Goal: Task Accomplishment & Management: Complete application form

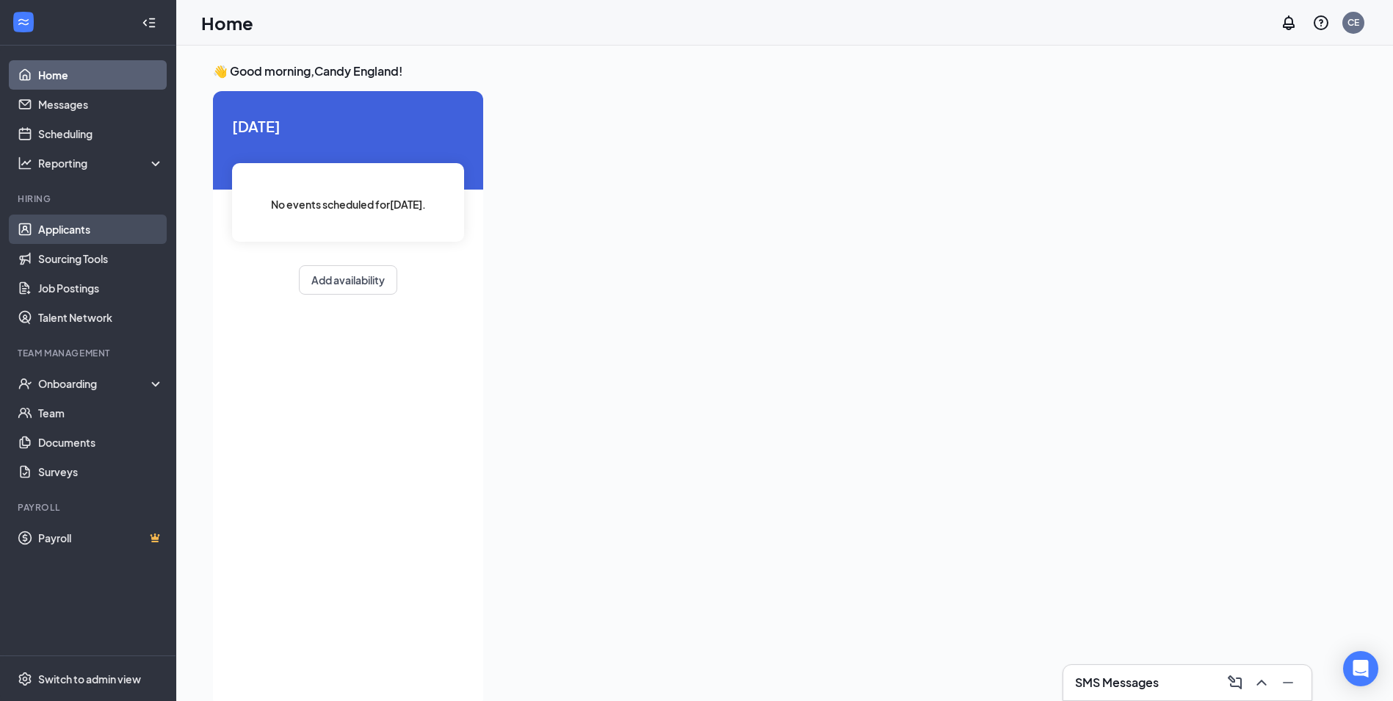
click at [115, 227] on link "Applicants" at bounding box center [101, 228] width 126 height 29
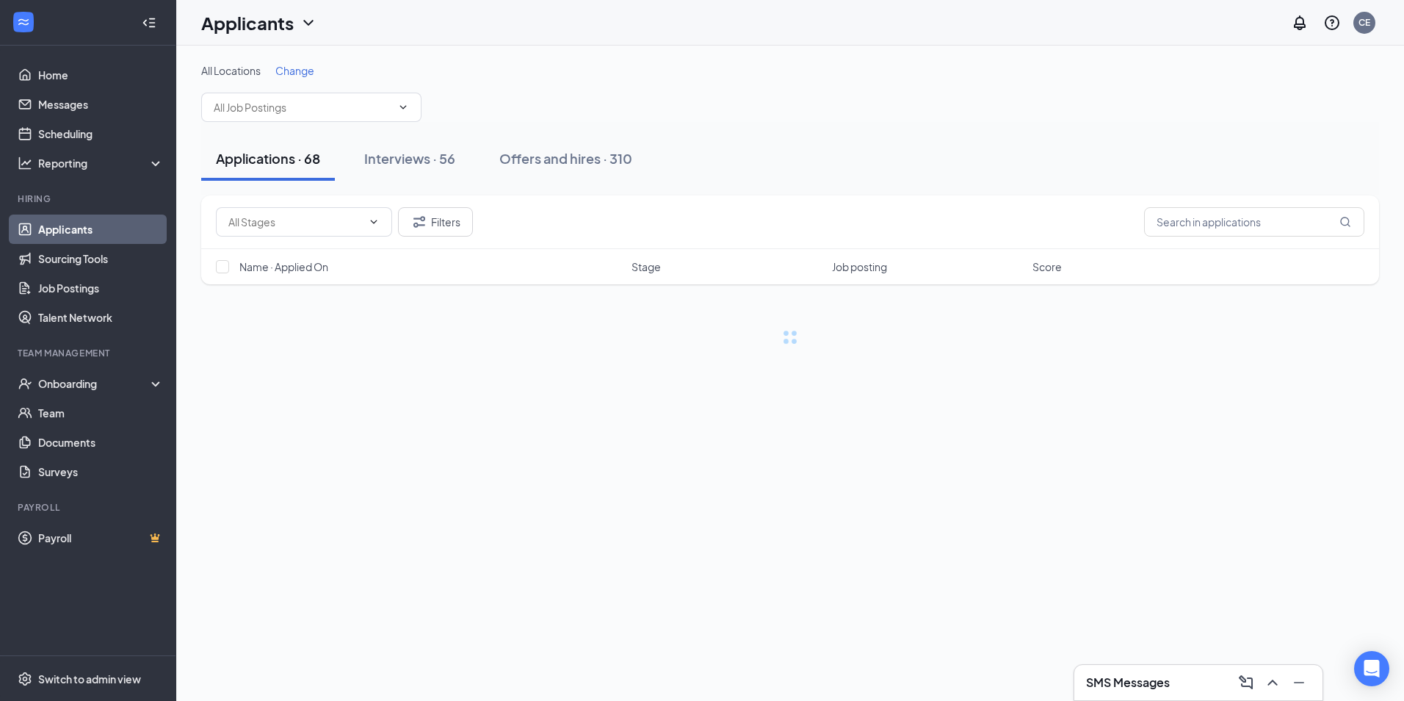
click at [1209, 198] on div "Filters" at bounding box center [790, 222] width 1178 height 54
click at [1218, 223] on input "text" at bounding box center [1254, 221] width 220 height 29
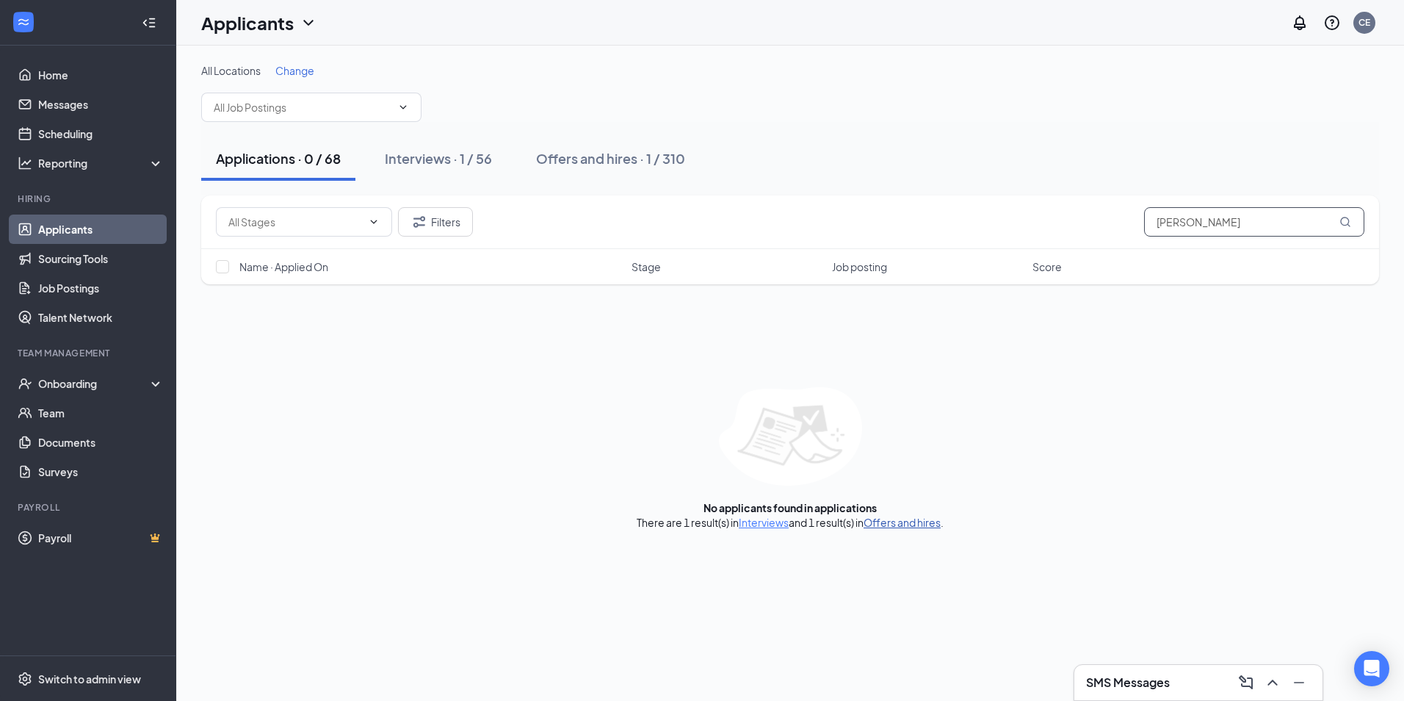
type input "[PERSON_NAME]"
click at [924, 527] on link "Offers and hires" at bounding box center [902, 522] width 77 height 13
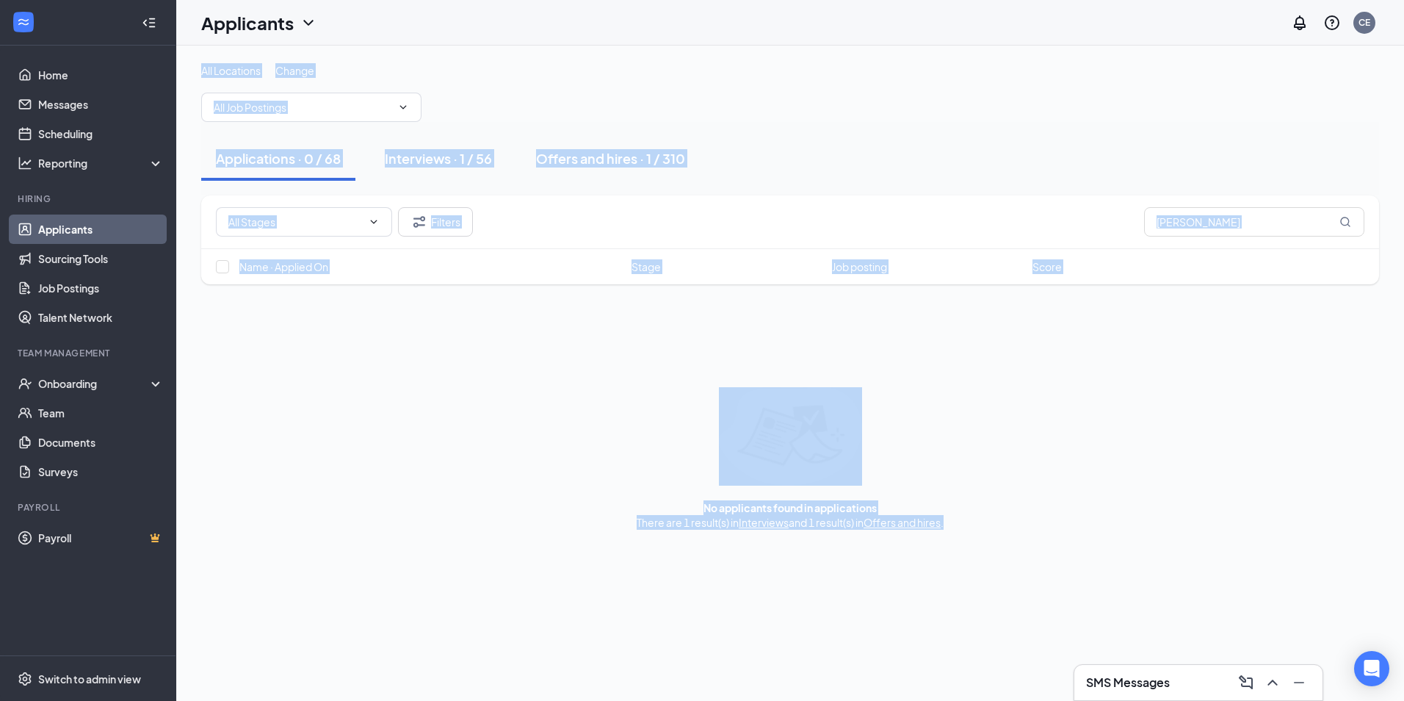
click at [924, 527] on div "All Locations Change Applications · 0 / 68 Interviews · 1 / 56 Offers and hires…" at bounding box center [790, 373] width 1228 height 655
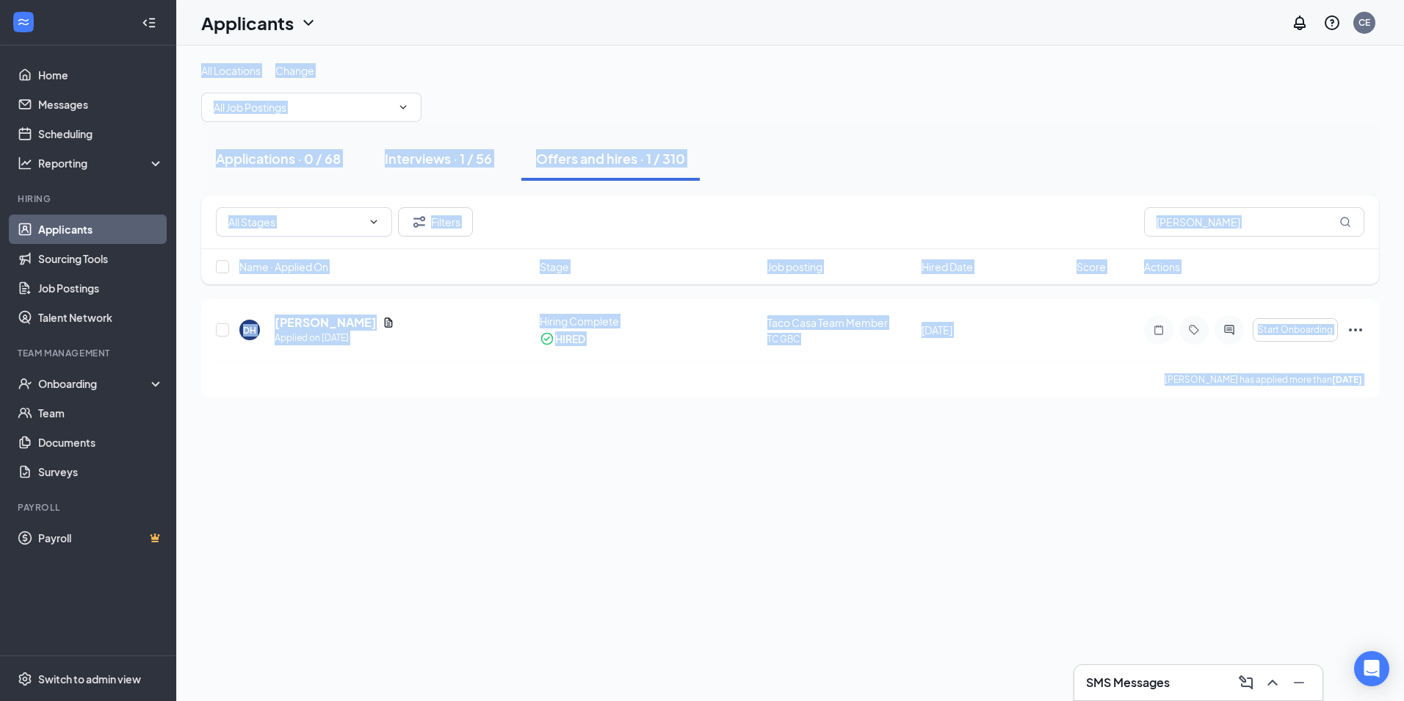
click at [448, 166] on div "Interviews · 1 / 56" at bounding box center [438, 158] width 107 height 18
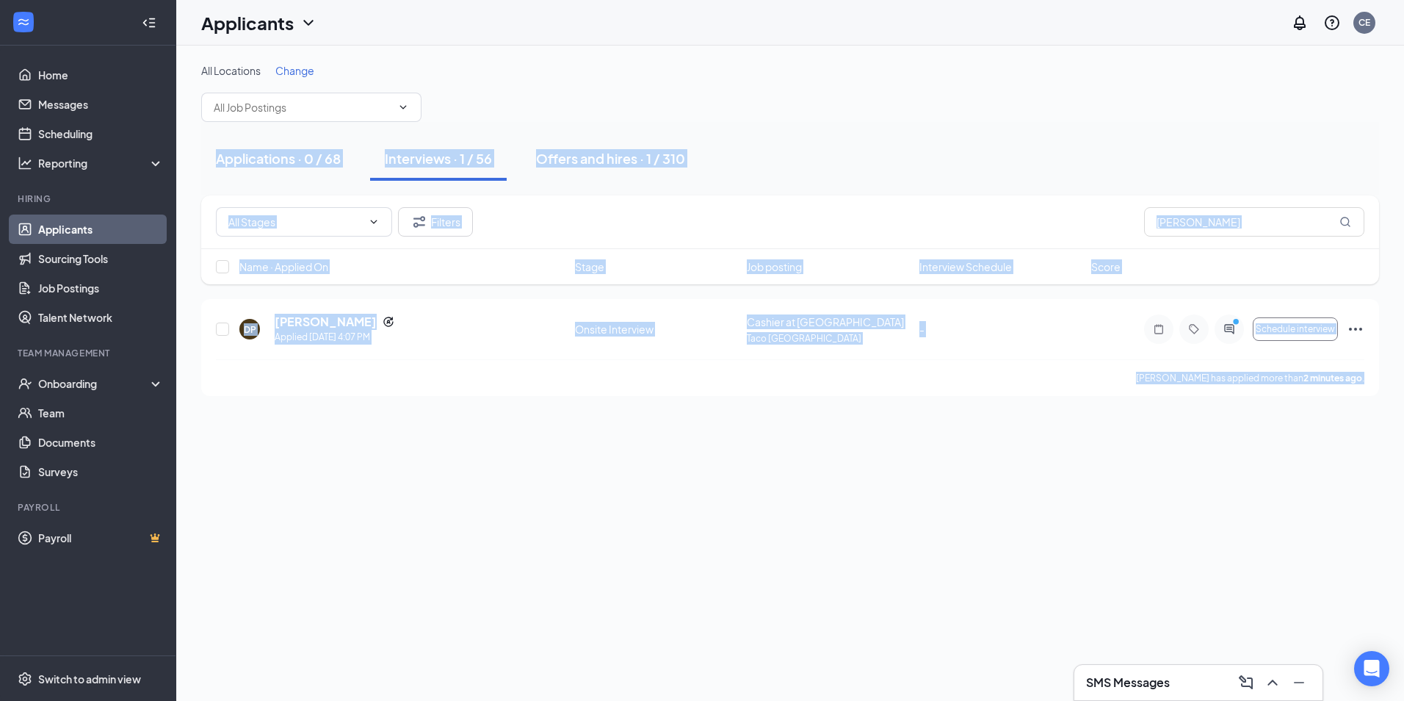
click at [907, 642] on div "All Locations Change Applications · 0 / 68 Interviews · 1 / 56 Offers and hires…" at bounding box center [790, 373] width 1228 height 655
click at [430, 342] on div "DP [PERSON_NAME] Applied [DATE] 4:07 PM" at bounding box center [402, 329] width 327 height 31
click at [473, 312] on div "DP [PERSON_NAME] Applied [DATE] 4:07 PM Onsite Interview Cashier at Taco Casa T…" at bounding box center [790, 347] width 1178 height 97
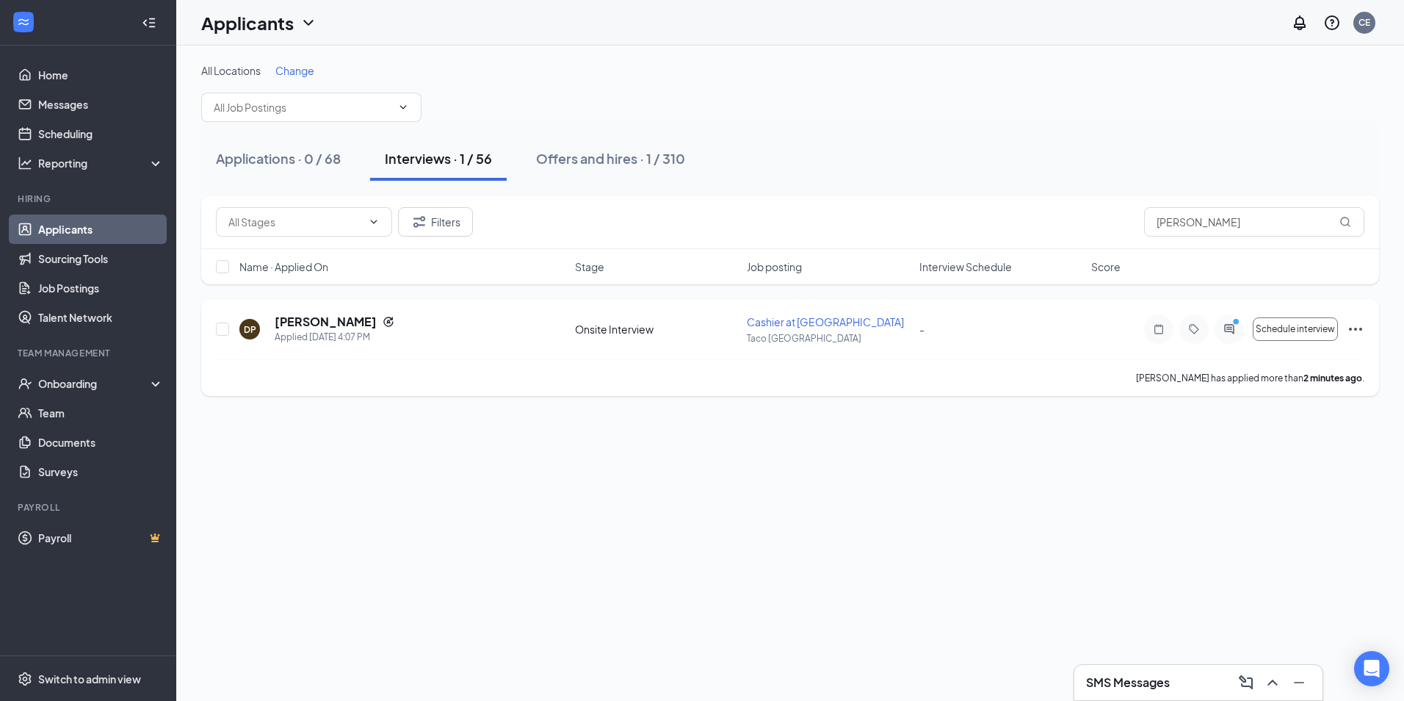
click at [459, 372] on div "[PERSON_NAME] has applied more than 2 minutes ago ." at bounding box center [790, 377] width 1149 height 37
click at [1298, 330] on span "Schedule interview" at bounding box center [1295, 329] width 79 height 10
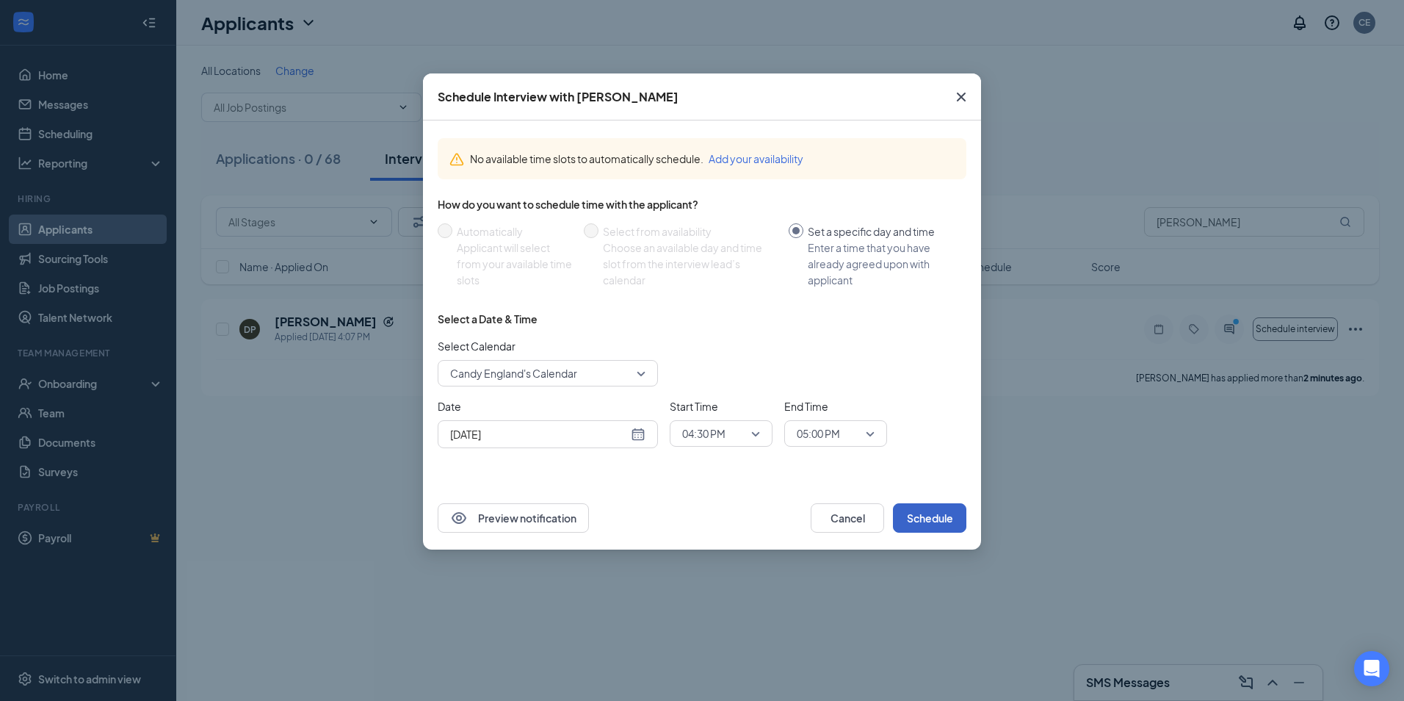
click at [944, 523] on button "Schedule" at bounding box center [929, 517] width 73 height 29
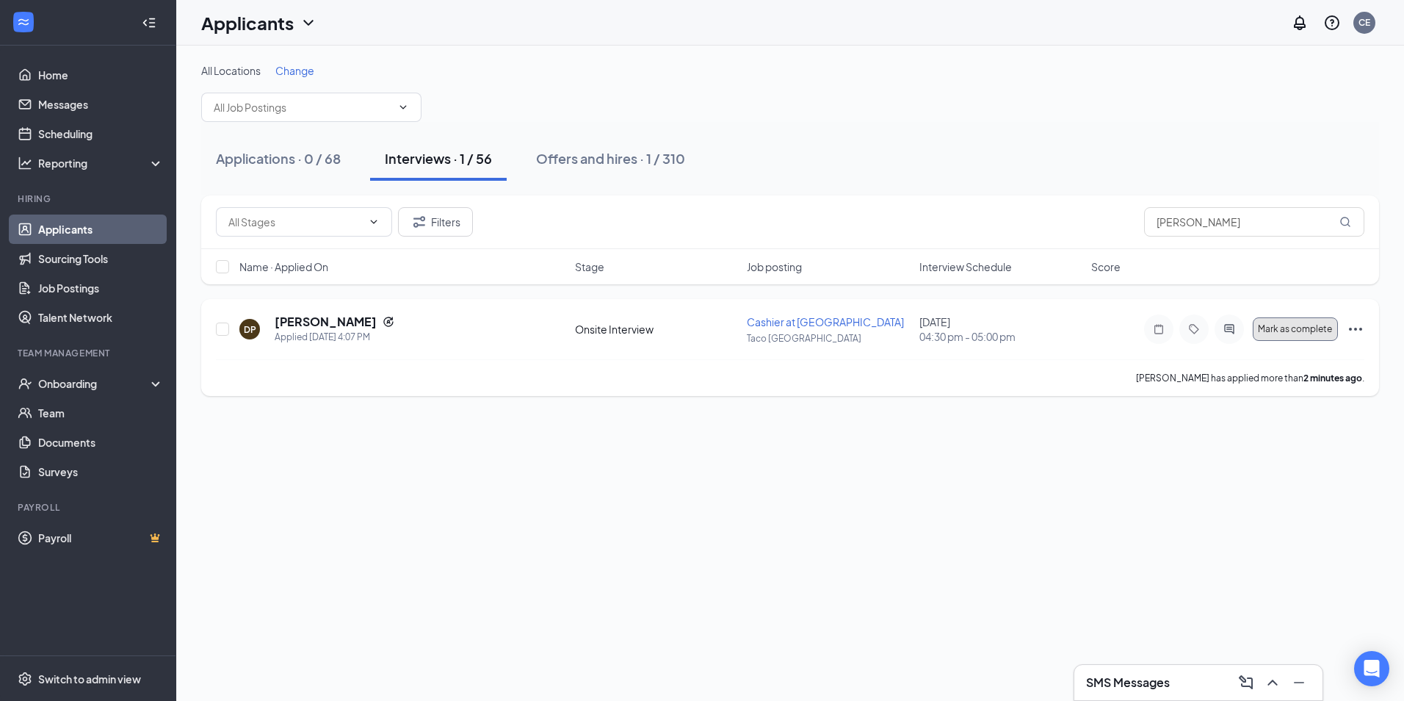
click at [1296, 330] on span "Mark as complete" at bounding box center [1295, 329] width 74 height 10
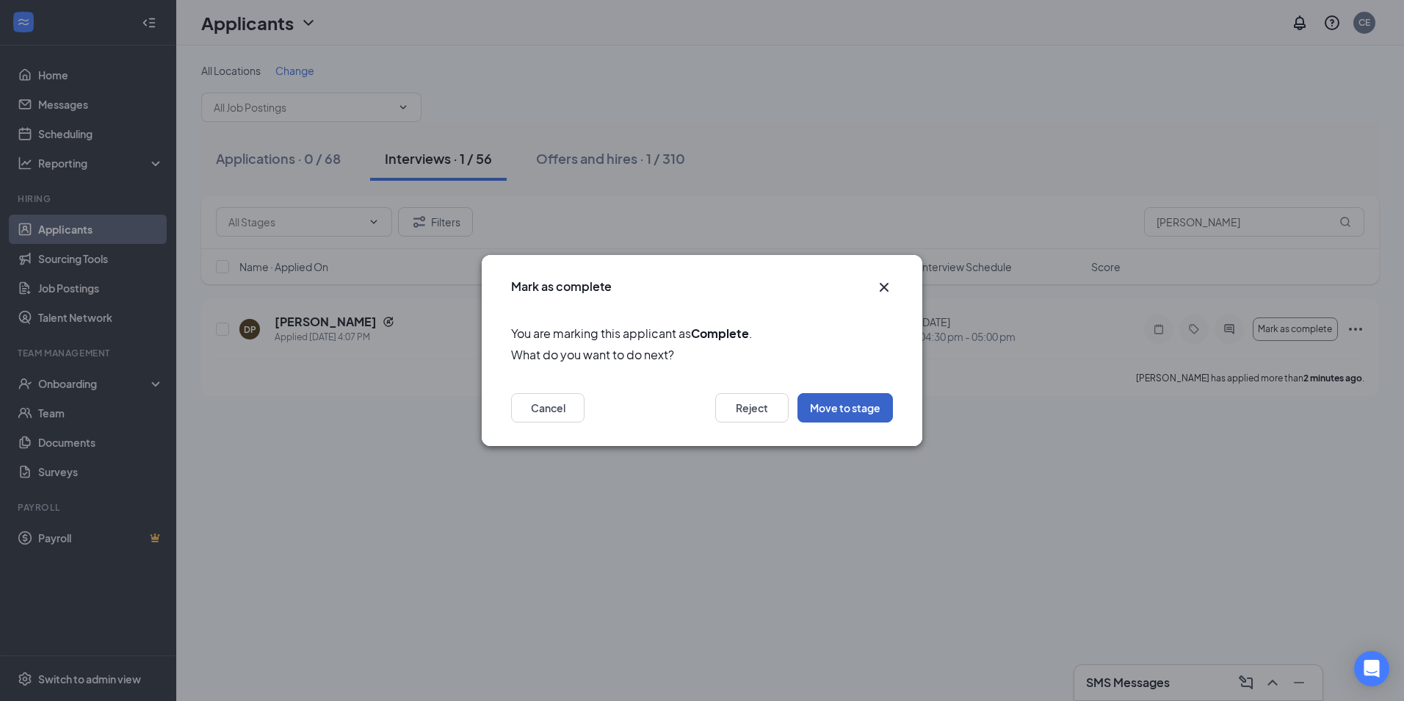
click at [847, 410] on button "Move to stage" at bounding box center [844, 407] width 95 height 29
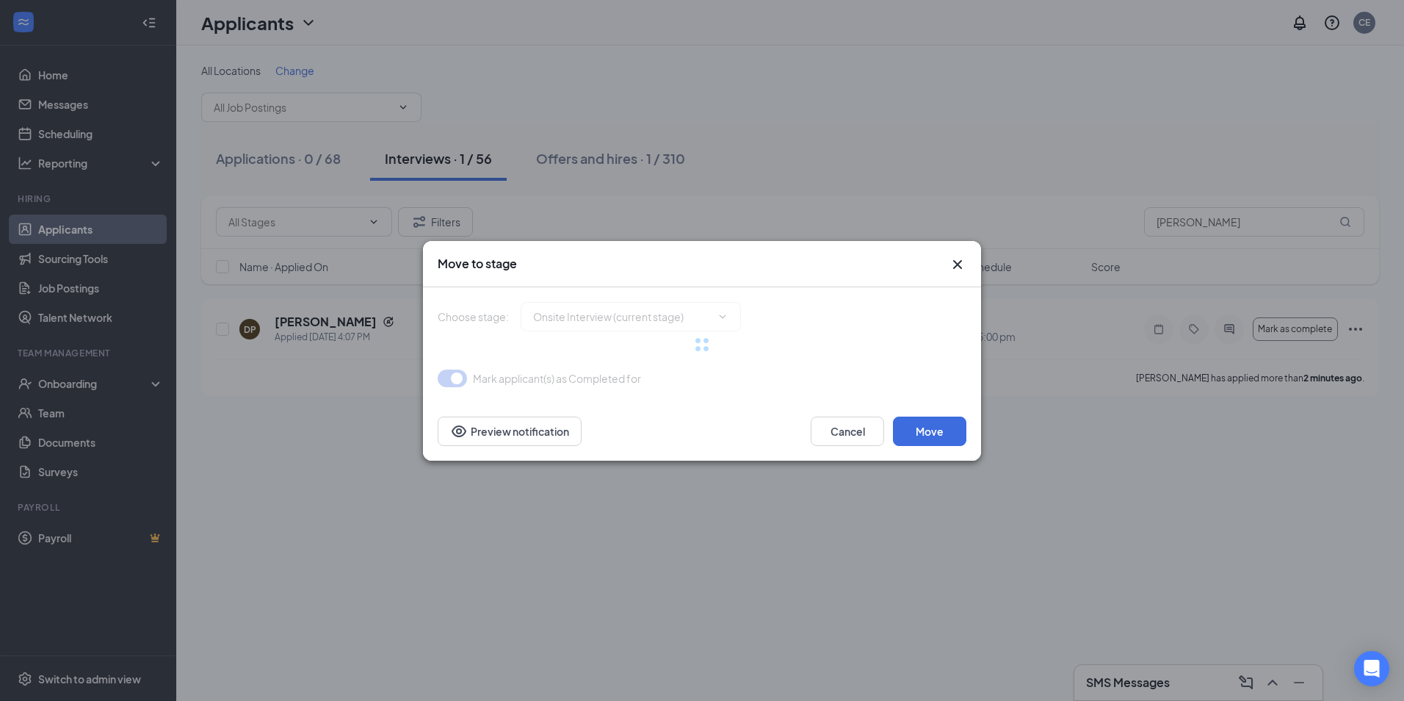
type input "Hiring Complete (final stage)"
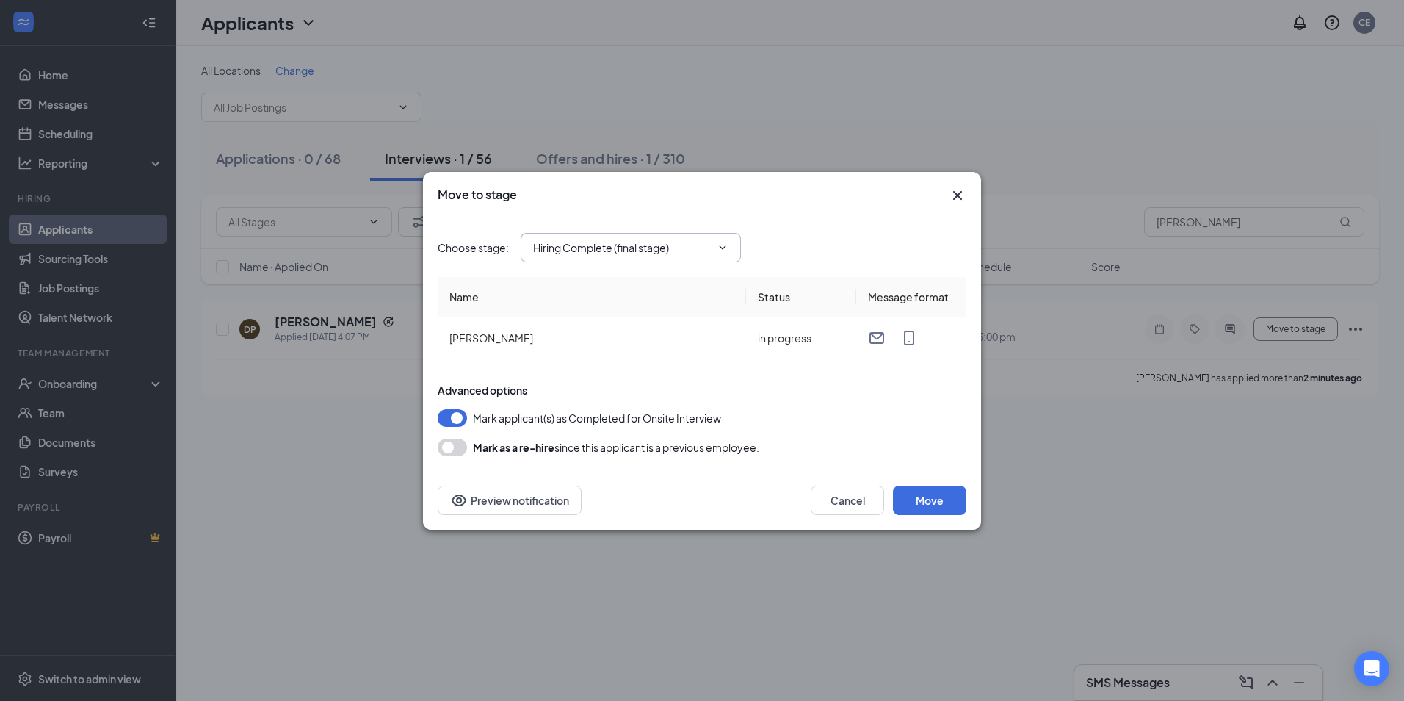
click at [734, 253] on span "Hiring Complete (final stage)" at bounding box center [631, 247] width 220 height 29
click at [720, 242] on icon "ChevronDown" at bounding box center [723, 248] width 12 height 12
click at [679, 379] on div "Hiring Complete (final stage)" at bounding box center [613, 377] width 136 height 16
click at [942, 501] on button "Move" at bounding box center [929, 499] width 73 height 29
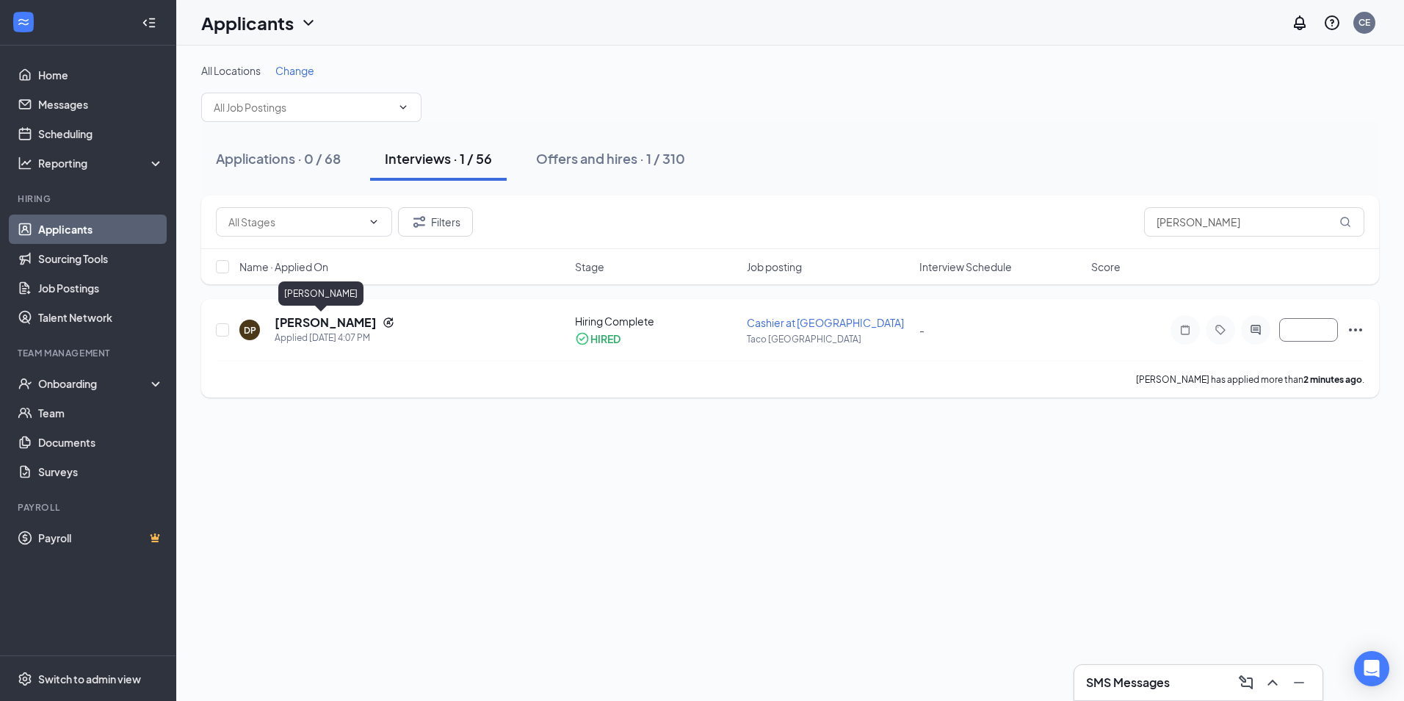
click at [314, 324] on h5 "[PERSON_NAME]" at bounding box center [326, 322] width 102 height 16
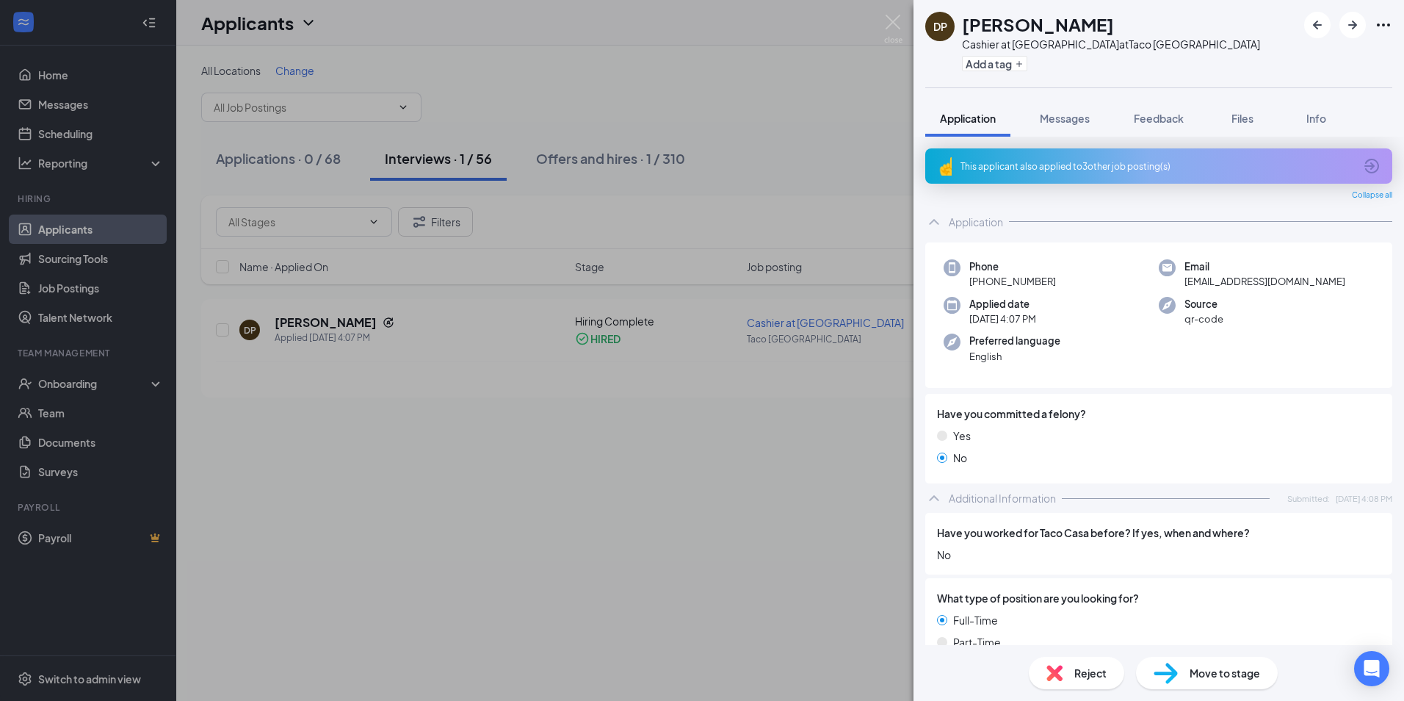
click at [1223, 668] on span "Move to stage" at bounding box center [1225, 673] width 70 height 16
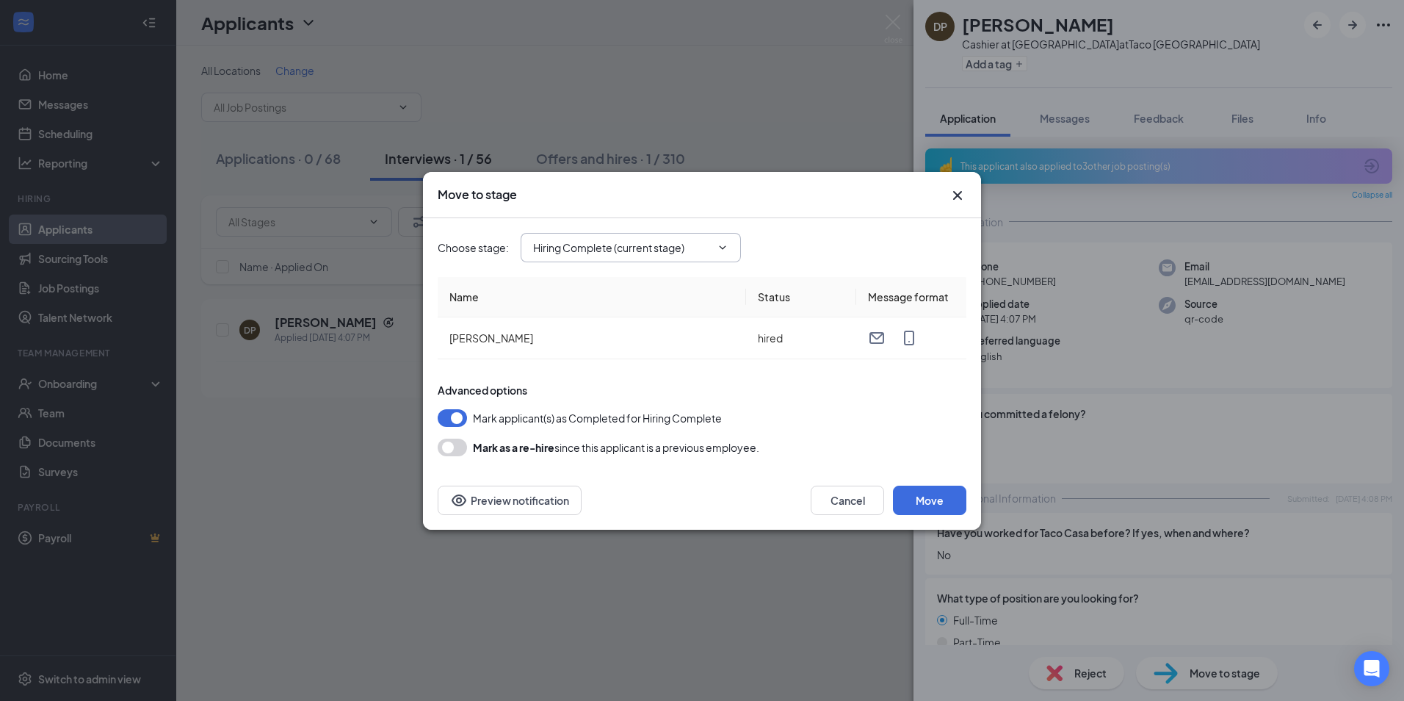
click at [730, 244] on span "Hiring Complete (current stage)" at bounding box center [631, 247] width 220 height 29
click at [723, 249] on icon "ChevronDown" at bounding box center [723, 247] width 7 height 4
click at [941, 498] on button "Move" at bounding box center [929, 499] width 73 height 29
click at [706, 245] on input "Hiring Complete (current stage)" at bounding box center [622, 247] width 178 height 16
click at [683, 379] on div "Hiring Complete (current stage)" at bounding box center [620, 377] width 151 height 16
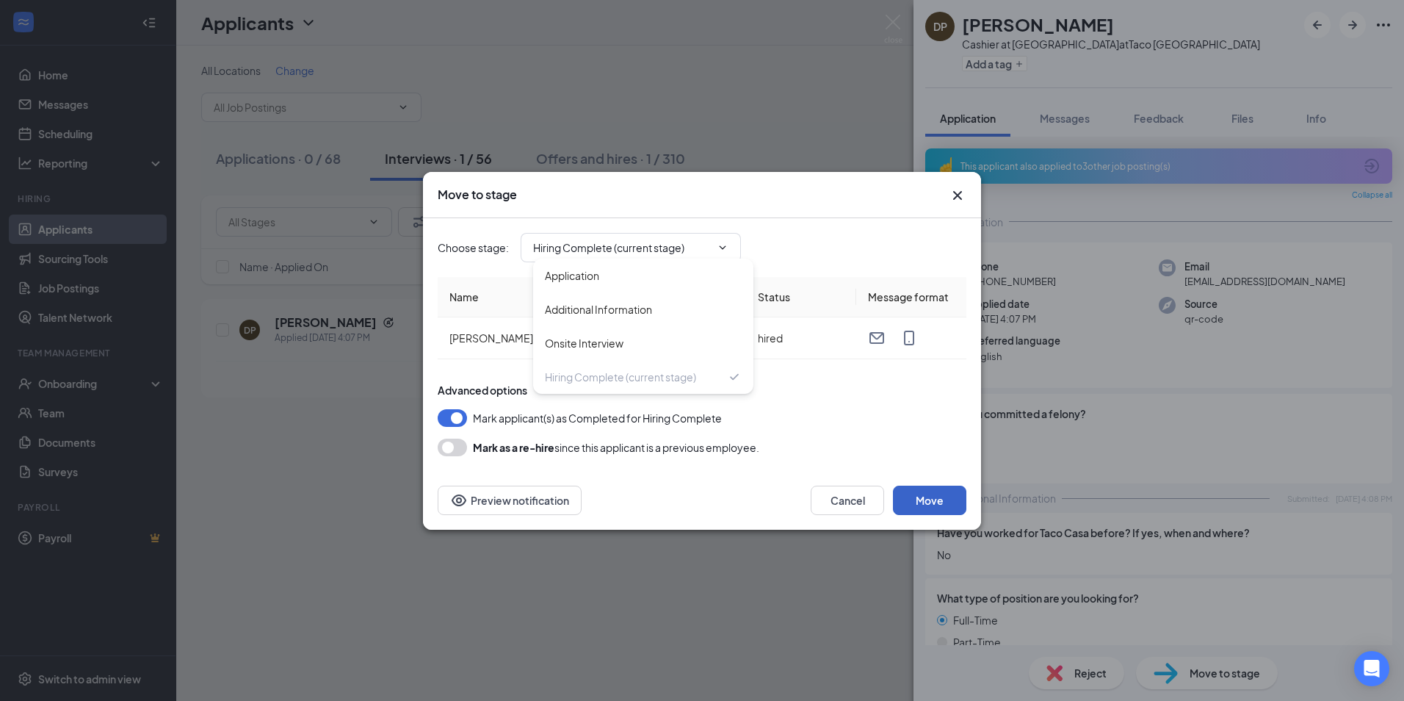
click at [950, 500] on button "Move" at bounding box center [929, 499] width 73 height 29
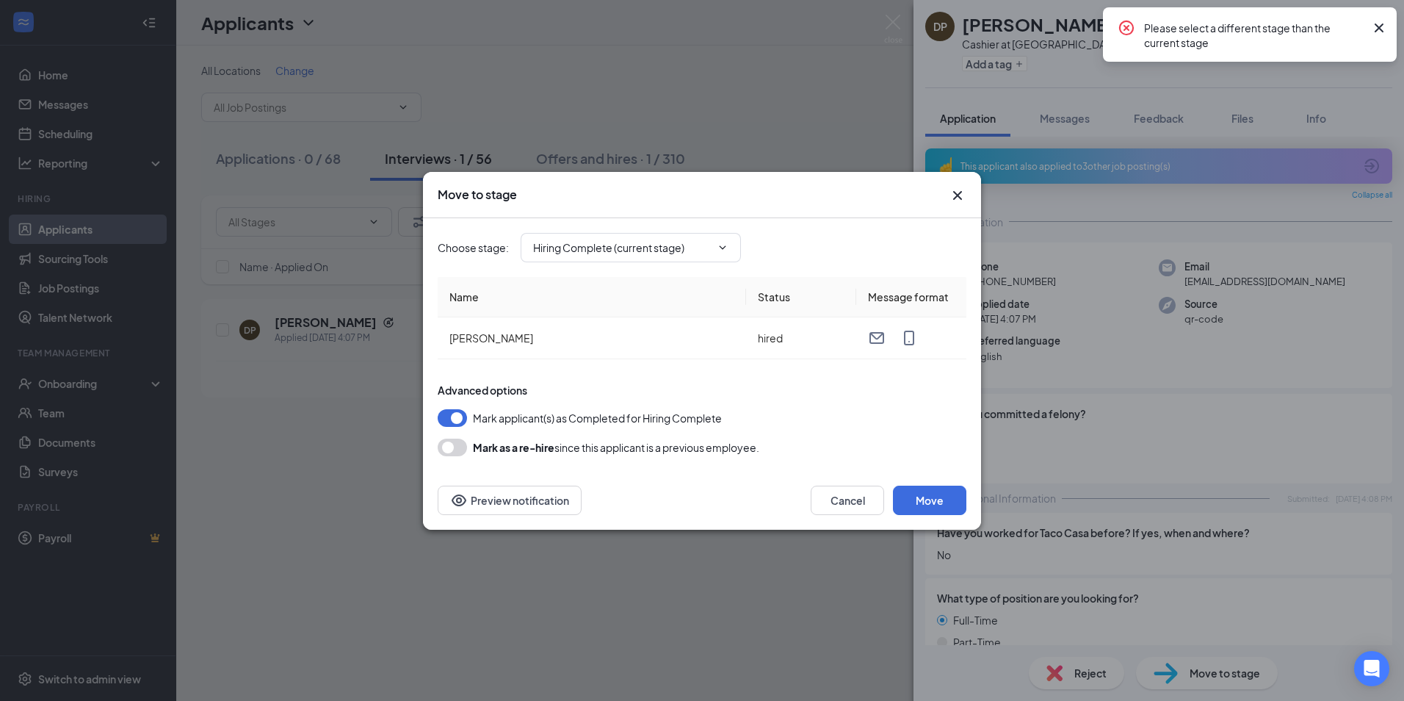
click at [954, 197] on icon "Cross" at bounding box center [958, 196] width 18 height 18
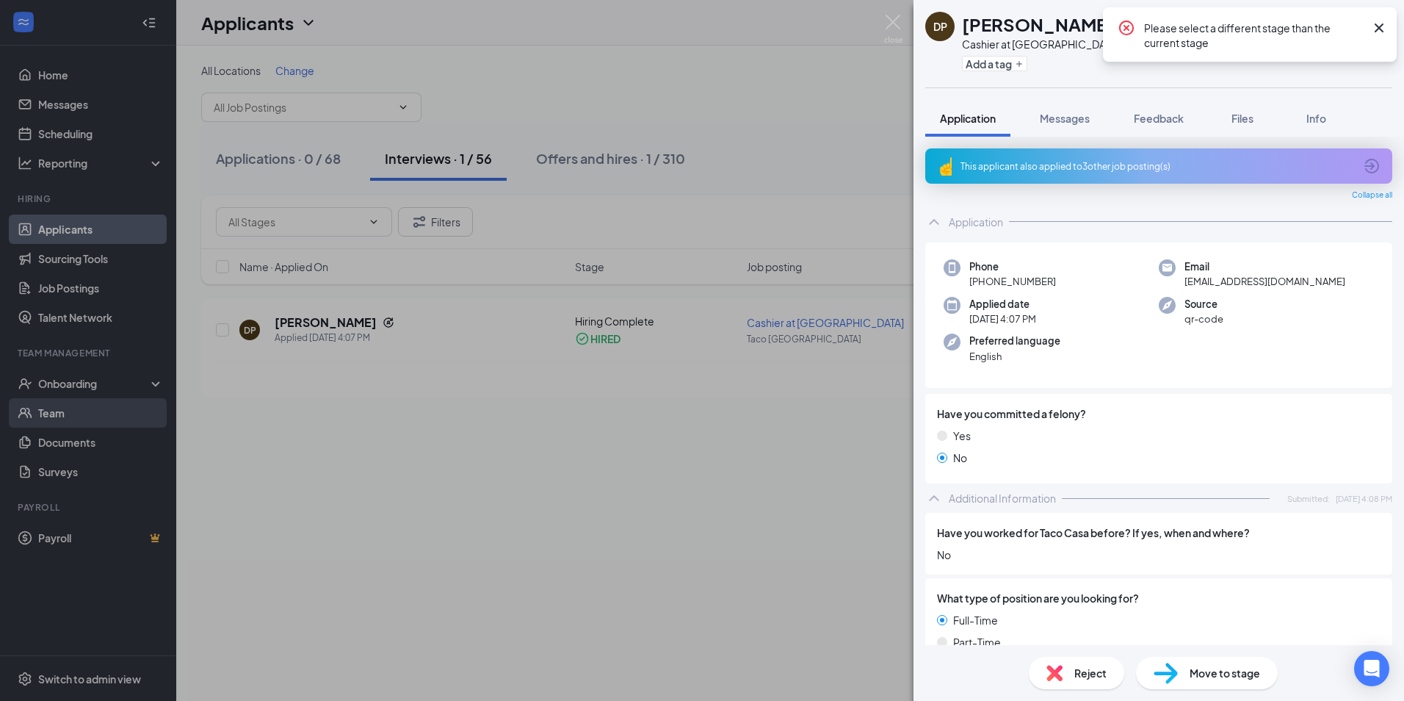
drag, startPoint x: 87, startPoint y: 373, endPoint x: 106, endPoint y: 413, distance: 44.0
click at [88, 373] on div "DP [PERSON_NAME] Cashier at Taco Casa at [GEOGRAPHIC_DATA] Add a tag Applicatio…" at bounding box center [702, 350] width 1404 height 701
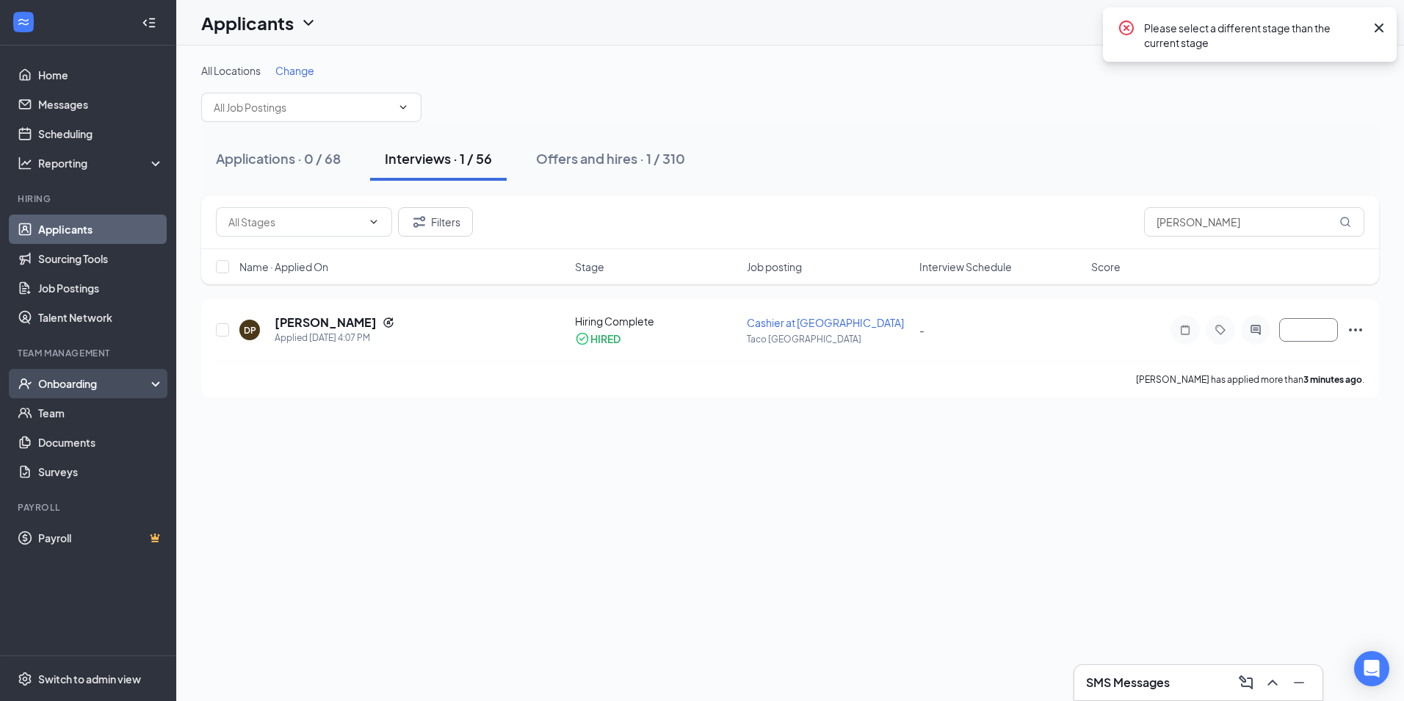
click at [102, 388] on div "Onboarding" at bounding box center [94, 383] width 113 height 15
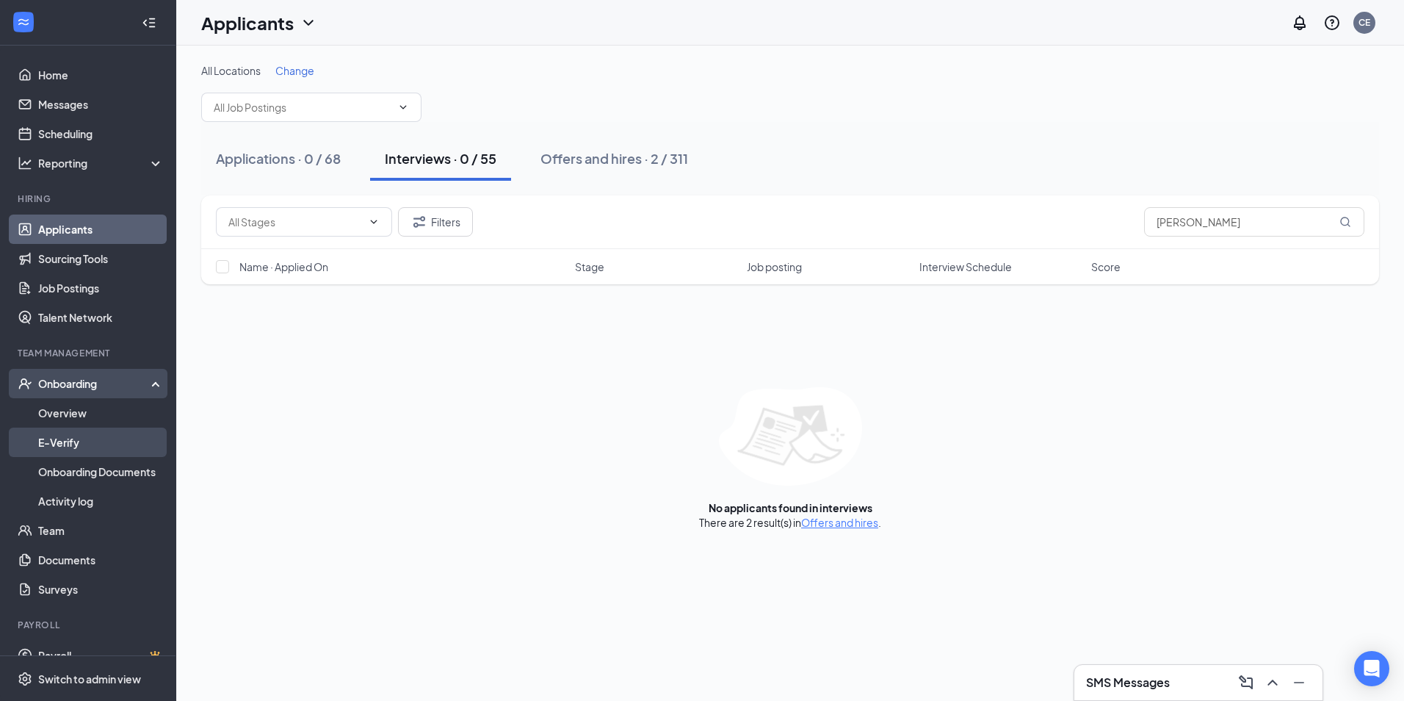
click at [87, 444] on link "E-Verify" at bounding box center [101, 441] width 126 height 29
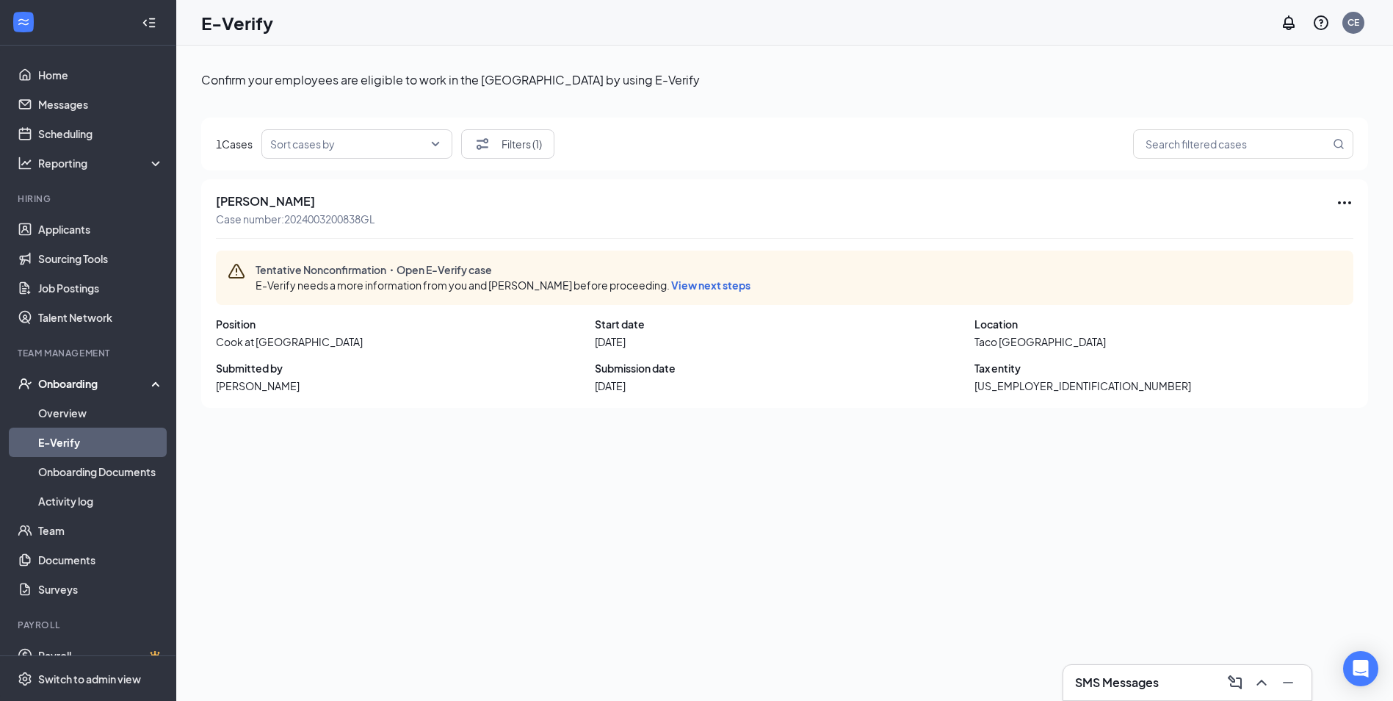
click at [104, 386] on div "Onboarding" at bounding box center [94, 383] width 113 height 15
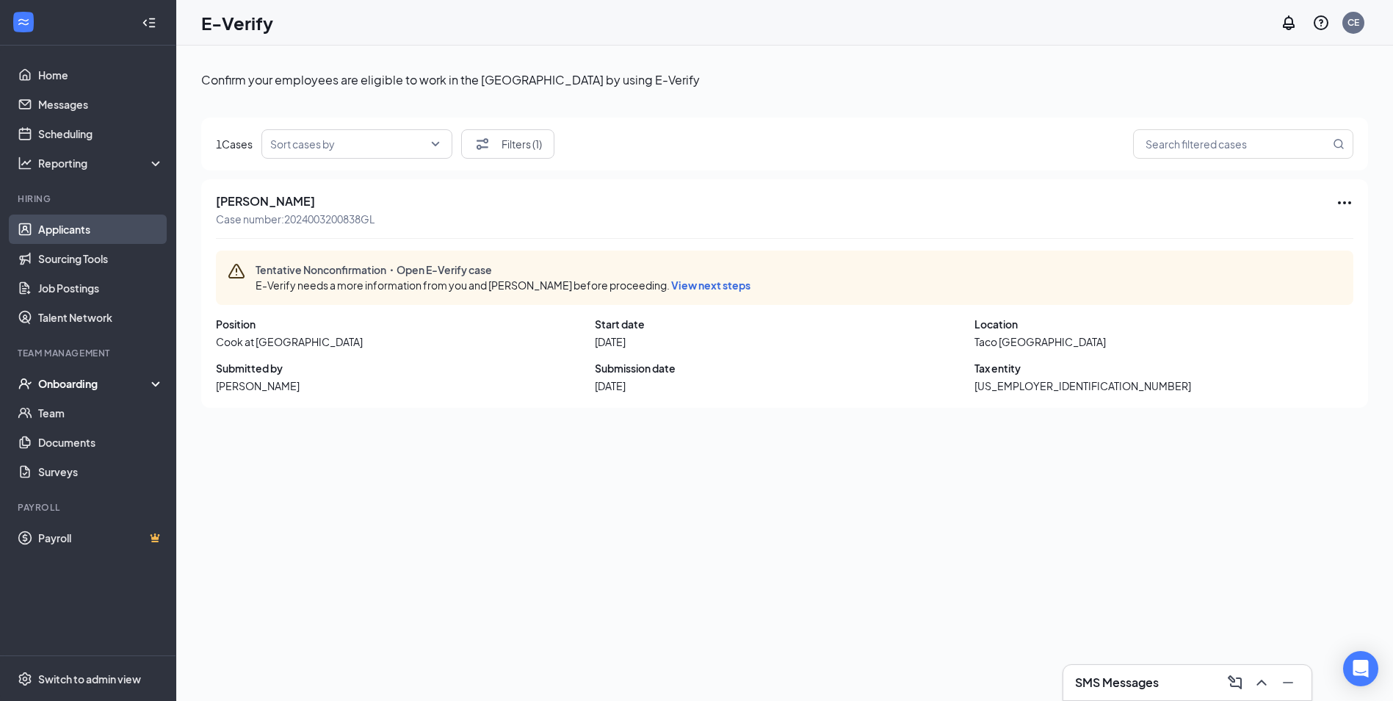
click at [87, 220] on link "Applicants" at bounding box center [101, 228] width 126 height 29
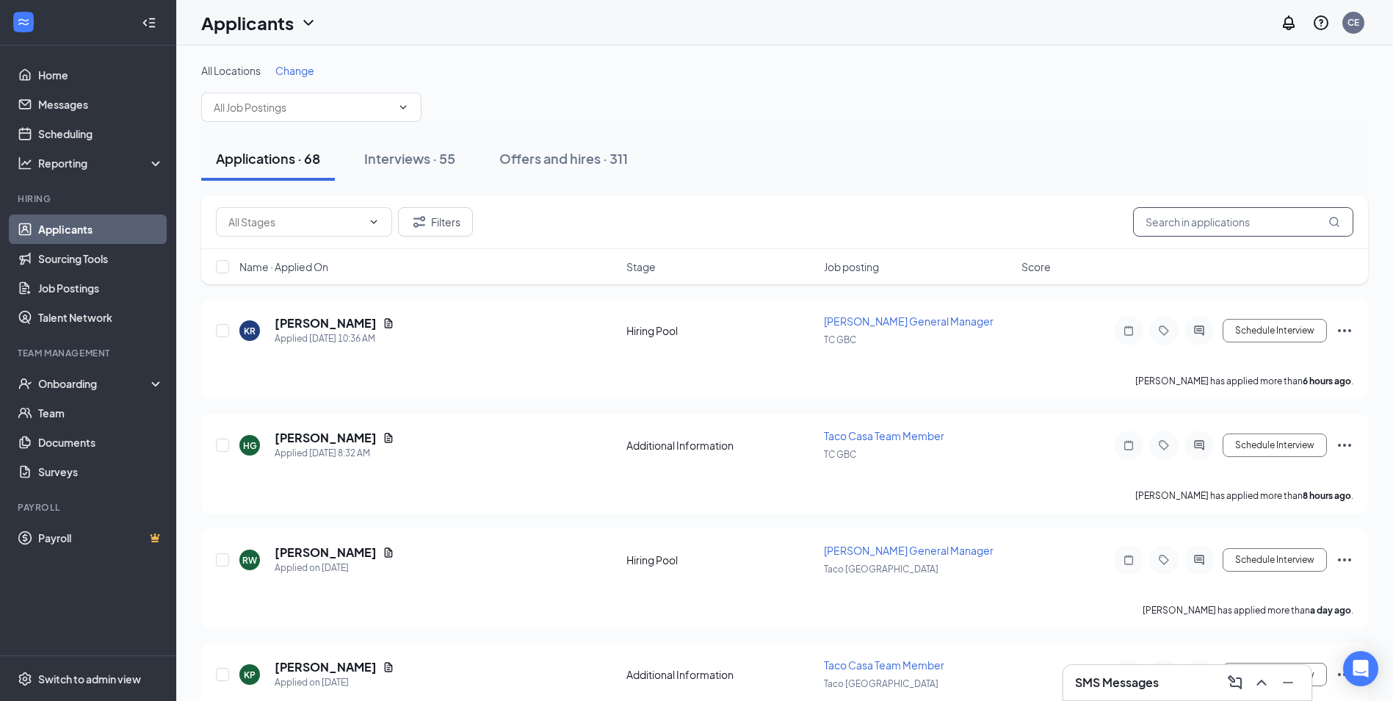
click at [1205, 219] on input "text" at bounding box center [1243, 221] width 220 height 29
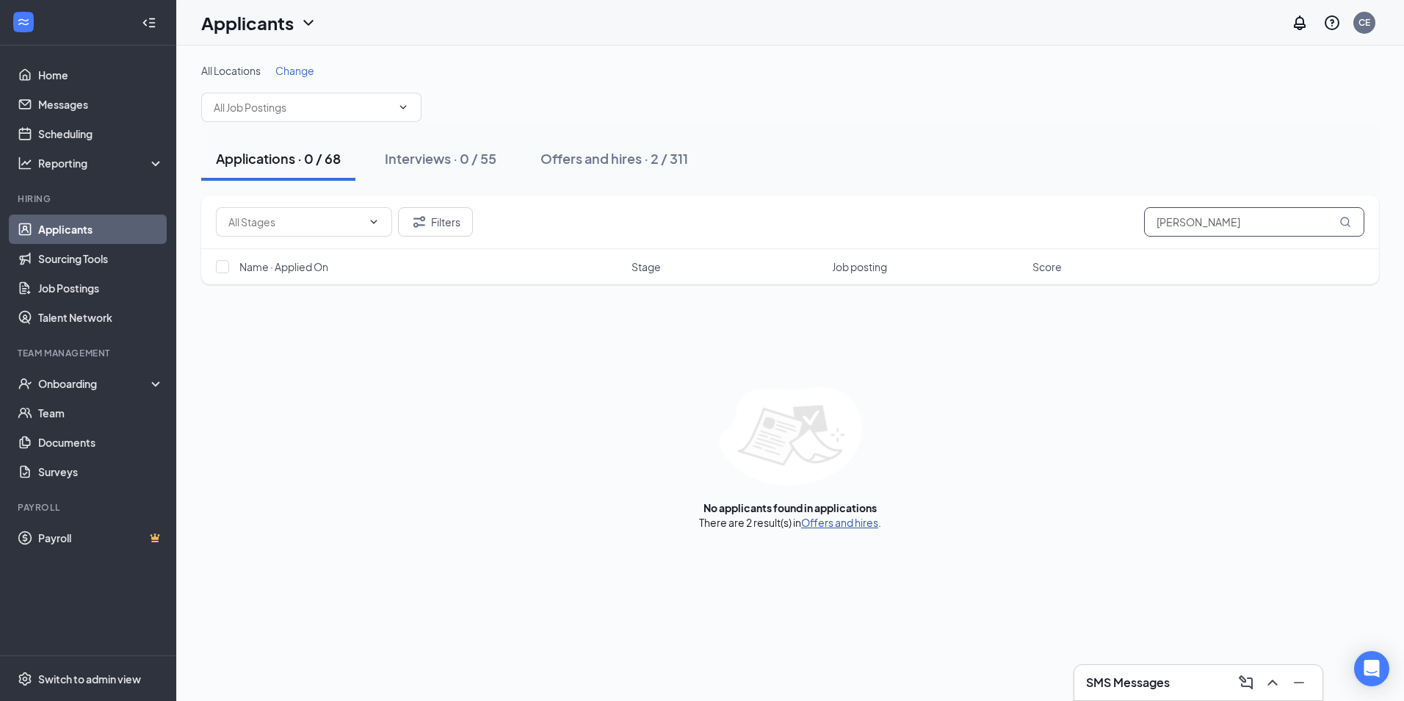
type input "[PERSON_NAME]"
click at [822, 526] on link "Offers and hires" at bounding box center [839, 522] width 77 height 13
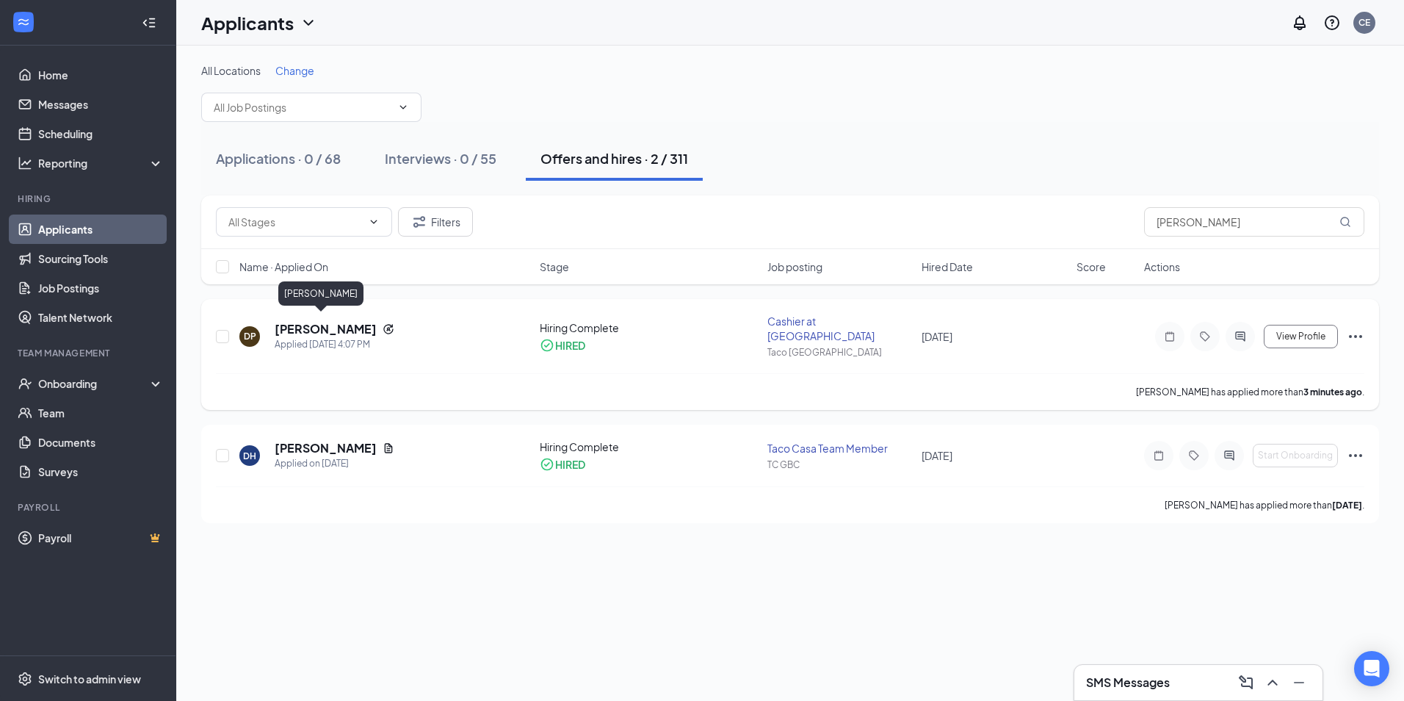
click at [317, 322] on h5 "[PERSON_NAME]" at bounding box center [326, 329] width 102 height 16
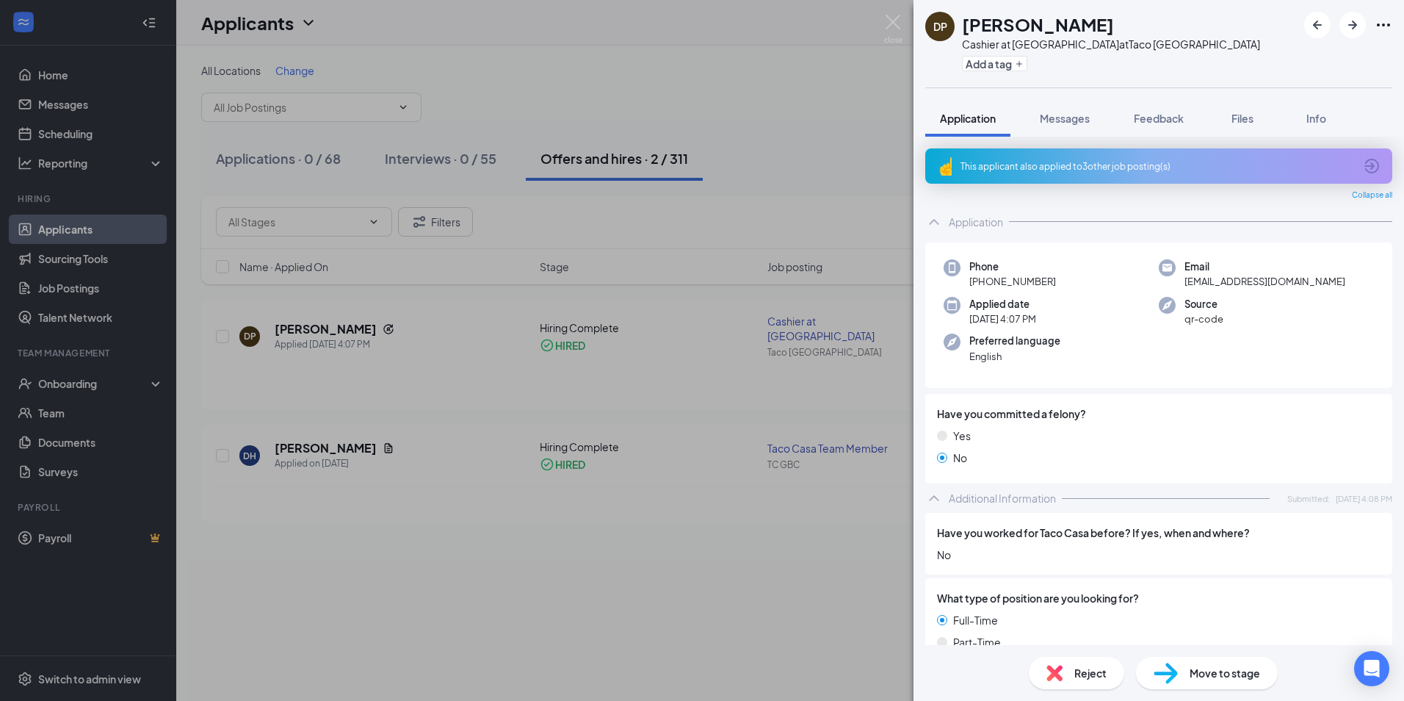
click at [1239, 673] on span "Move to stage" at bounding box center [1225, 673] width 70 height 16
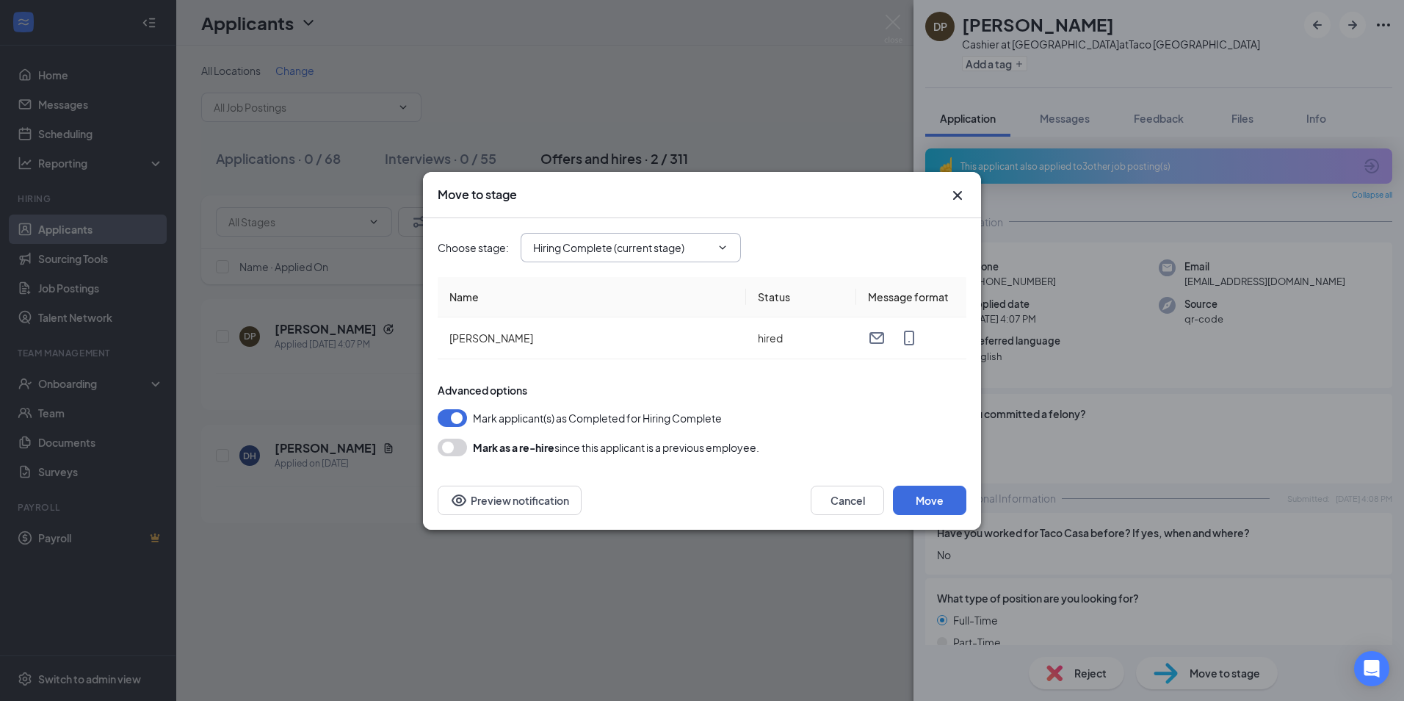
click at [723, 251] on icon "ChevronDown" at bounding box center [723, 248] width 12 height 12
click at [679, 389] on div "Hiring Complete (current stage)" at bounding box center [643, 377] width 220 height 34
click at [938, 503] on button "Move" at bounding box center [929, 499] width 73 height 29
click at [831, 509] on button "Cancel" at bounding box center [847, 499] width 73 height 29
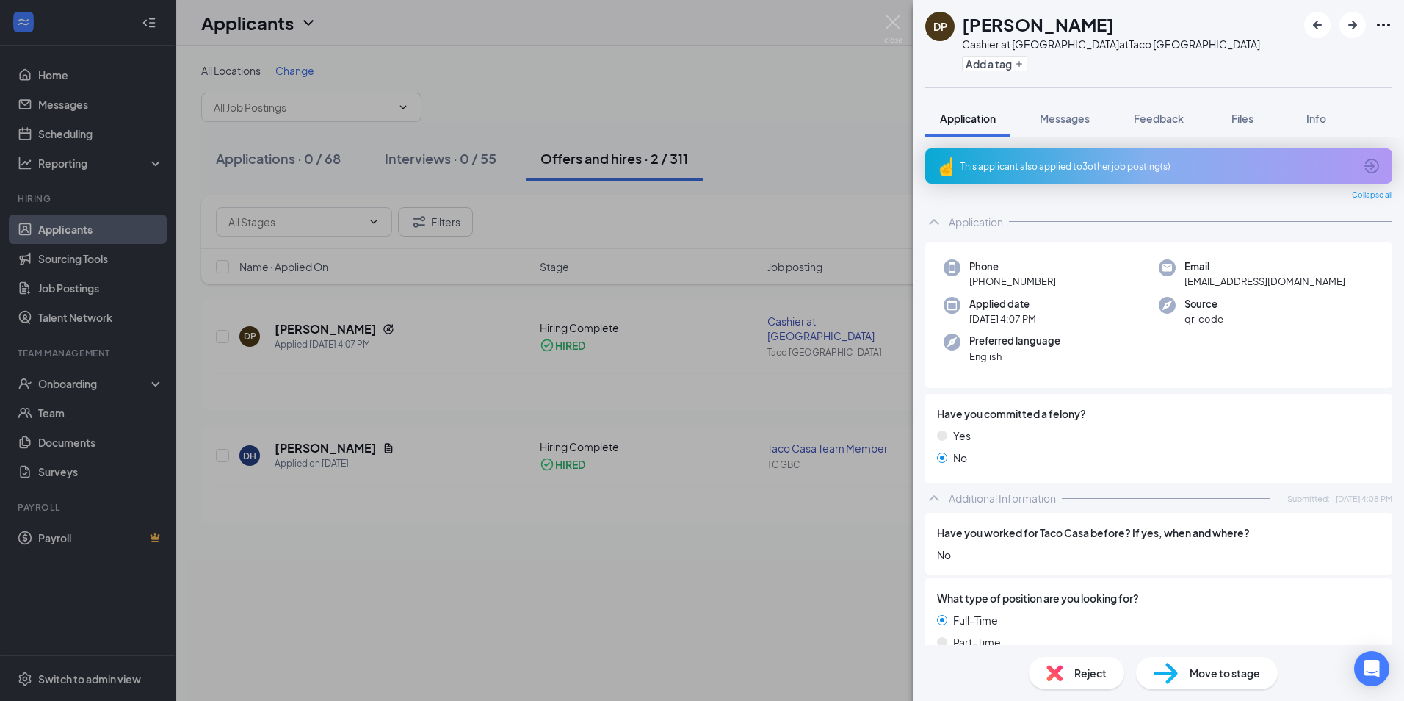
click at [420, 174] on div "DP [PERSON_NAME] Cashier at Taco Casa at [GEOGRAPHIC_DATA] Add a tag Applicatio…" at bounding box center [702, 350] width 1404 height 701
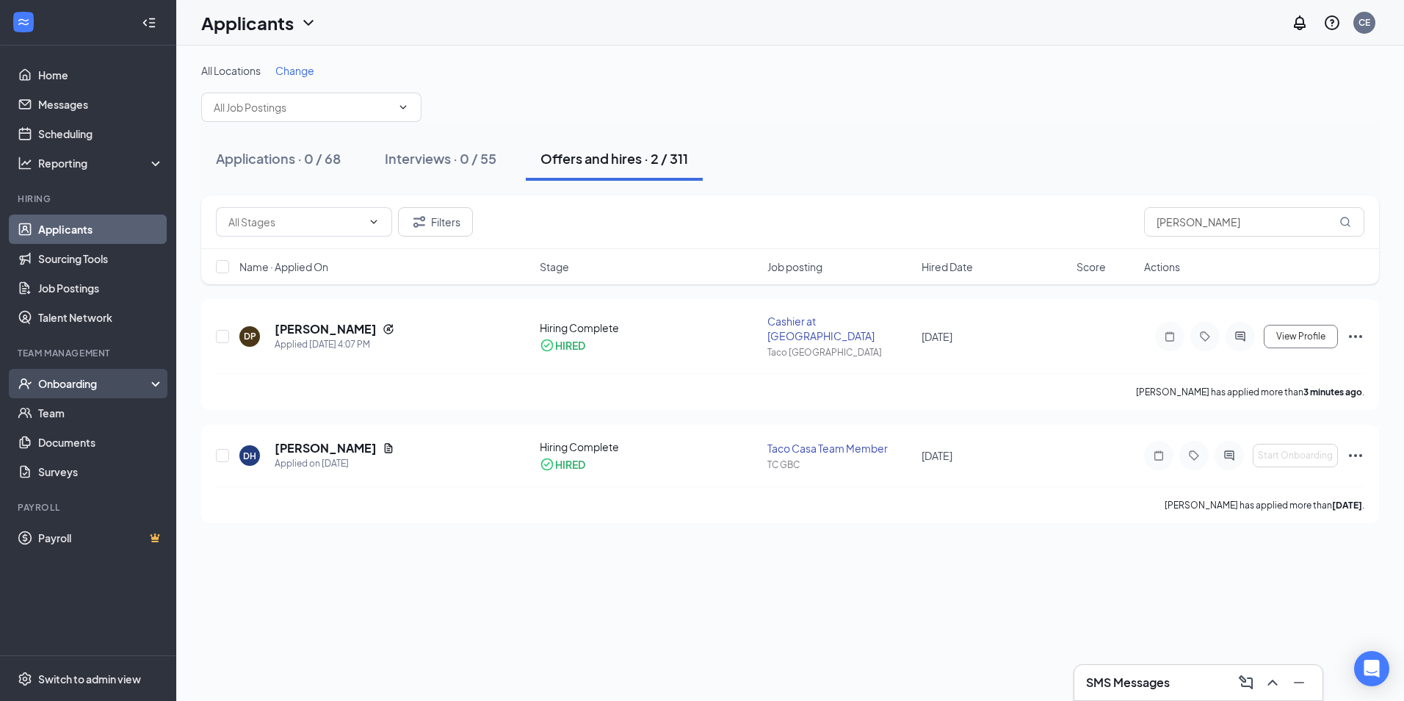
click at [76, 380] on div "Onboarding" at bounding box center [94, 383] width 113 height 15
click at [70, 416] on link "Overview" at bounding box center [101, 412] width 126 height 29
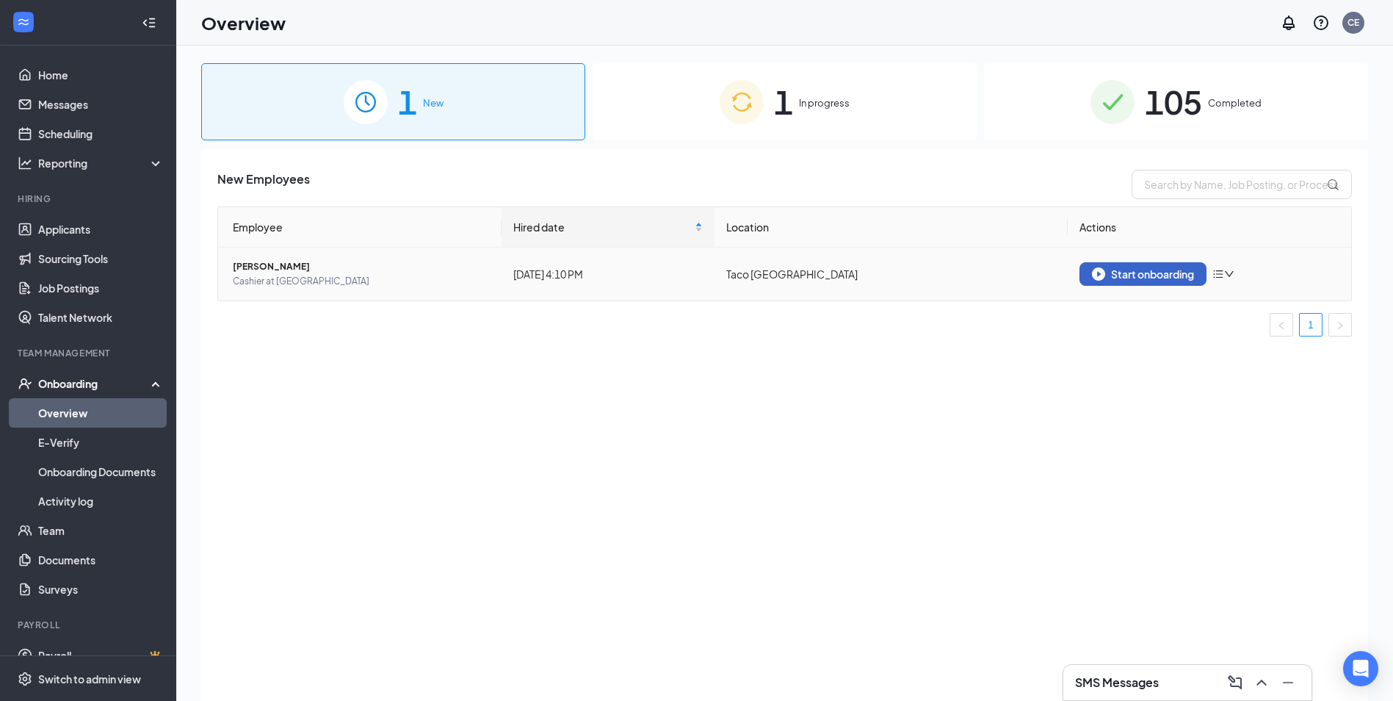
click at [1185, 269] on div "Start onboarding" at bounding box center [1143, 273] width 102 height 13
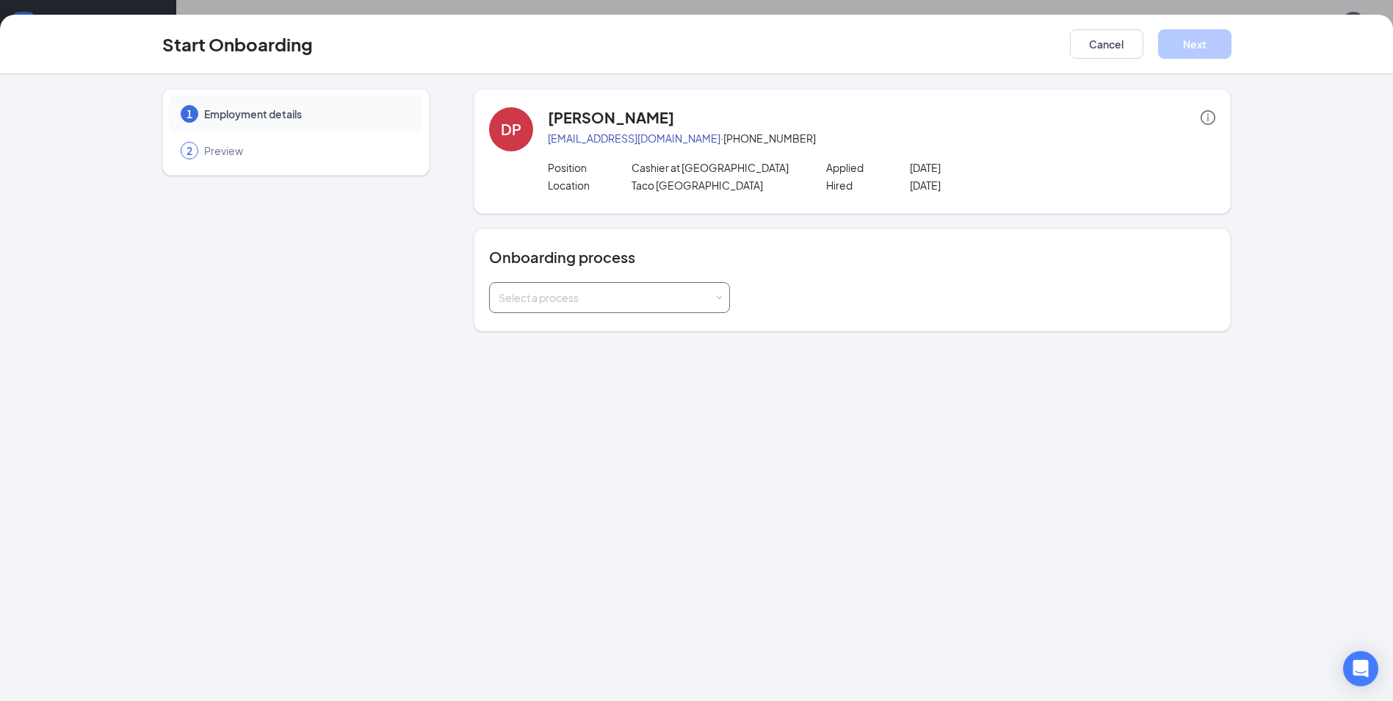
click at [685, 296] on div "Select a process" at bounding box center [606, 297] width 215 height 15
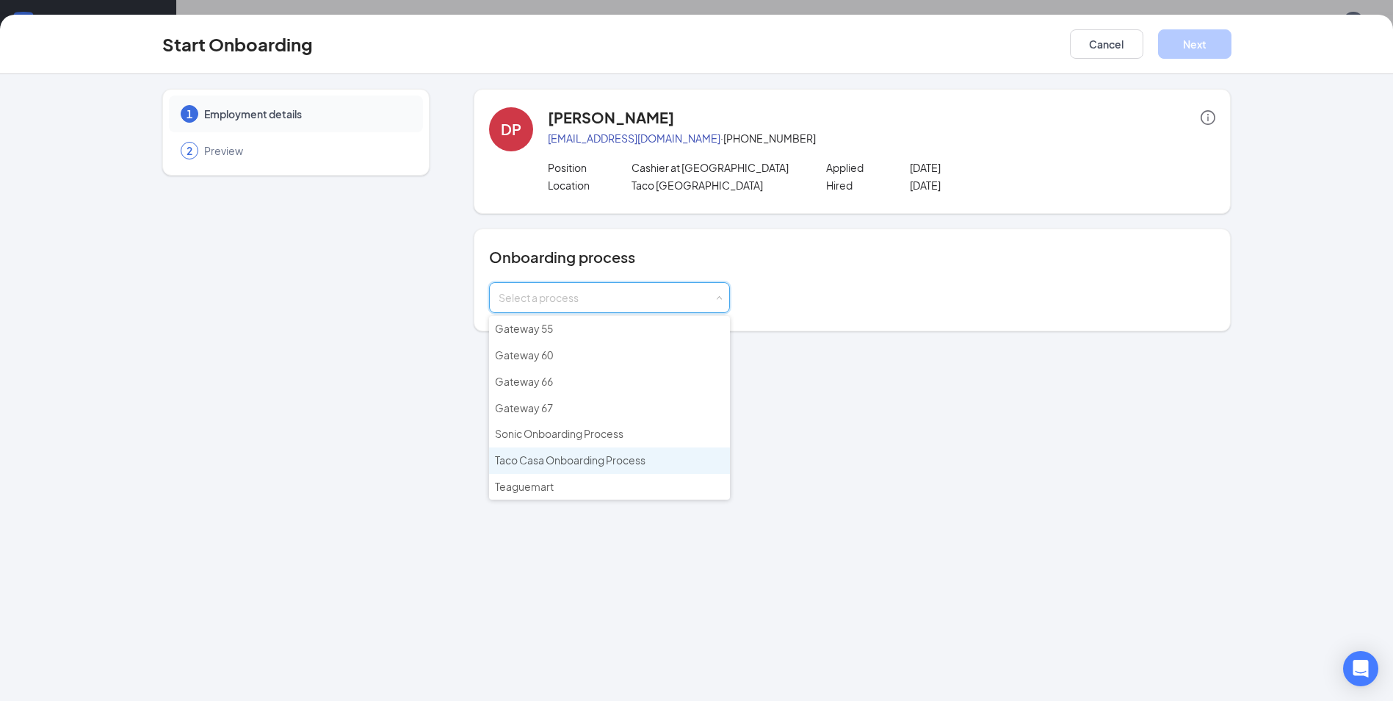
click at [576, 459] on span "Taco Casa Onboarding Process" at bounding box center [570, 459] width 151 height 13
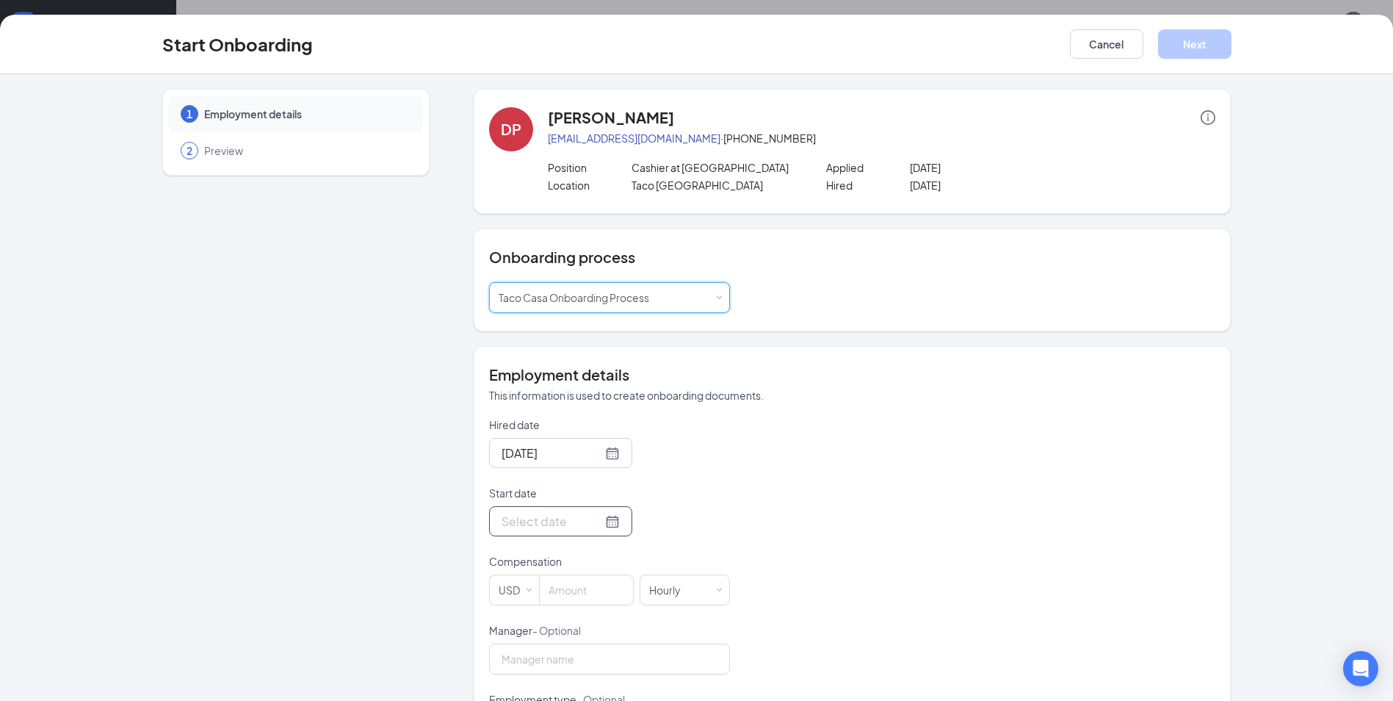
click at [596, 523] on div at bounding box center [561, 521] width 118 height 18
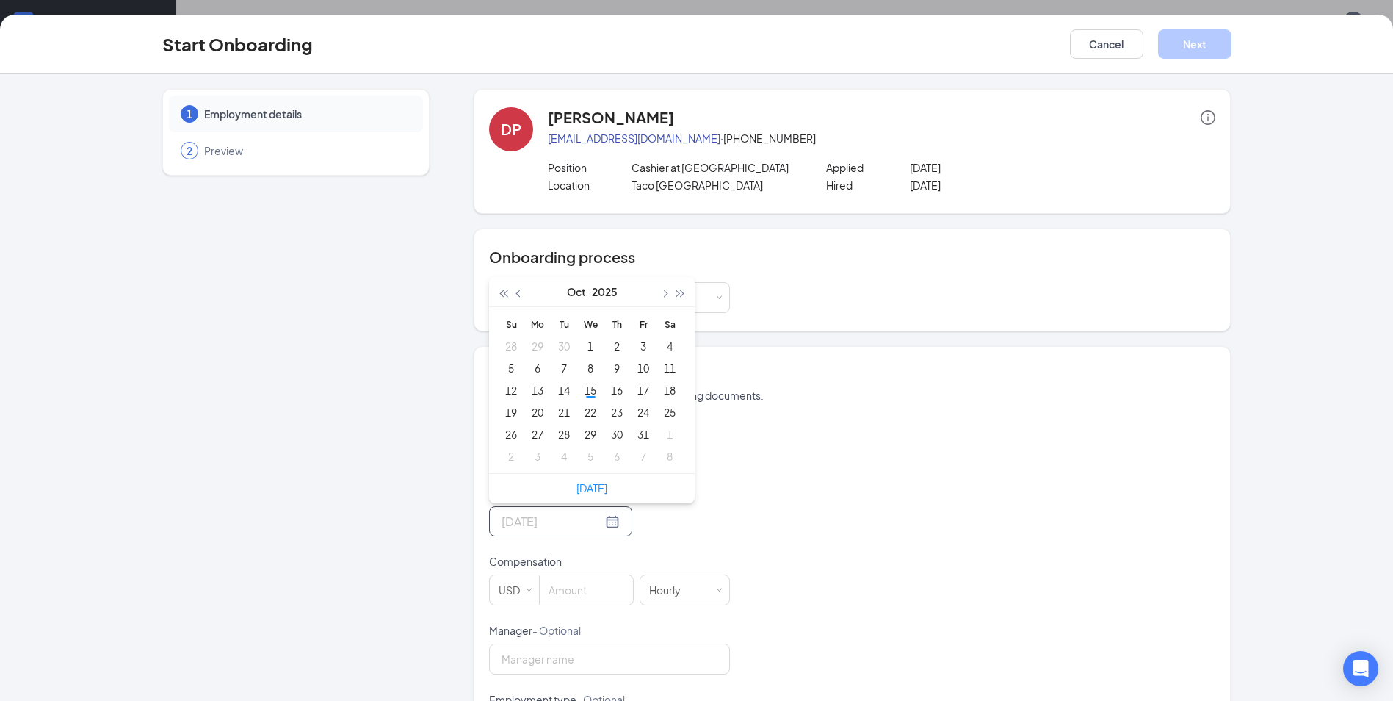
type input "[DATE]"
click at [532, 415] on div "20" at bounding box center [538, 412] width 18 height 18
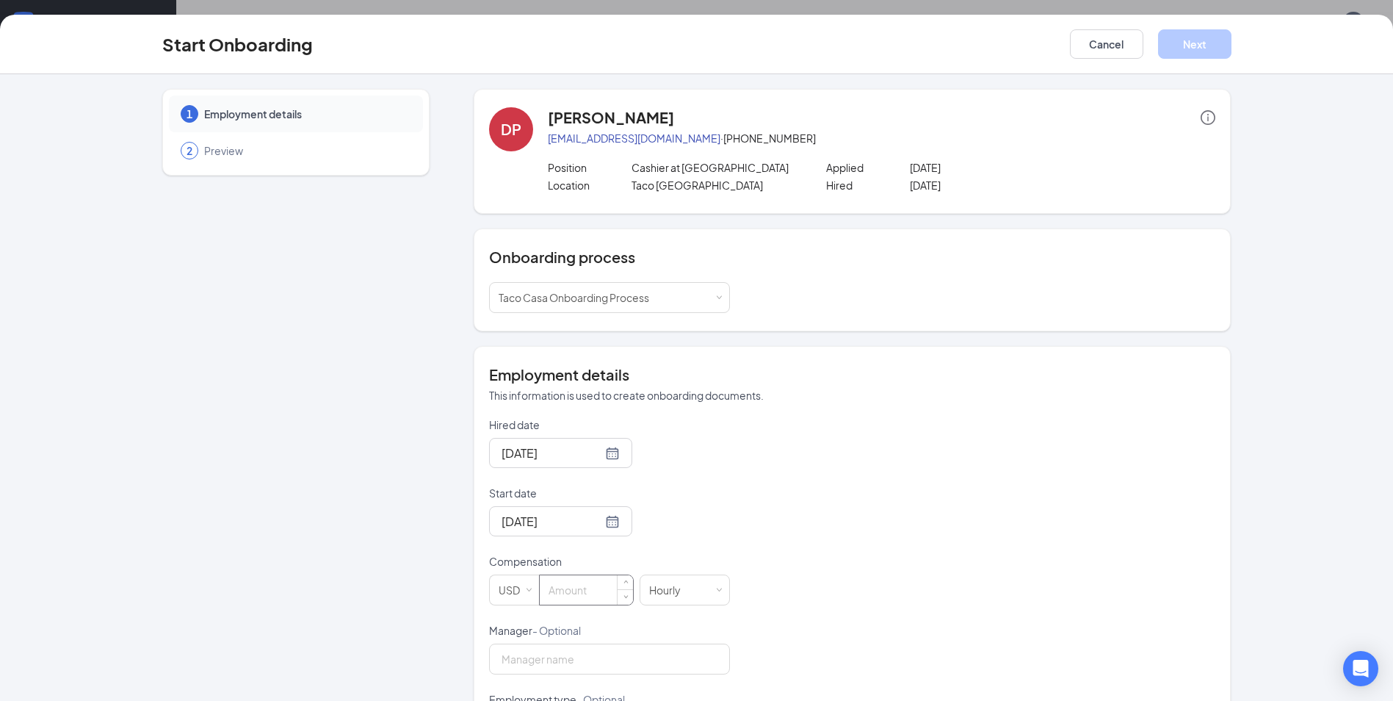
click at [555, 593] on input at bounding box center [586, 589] width 93 height 29
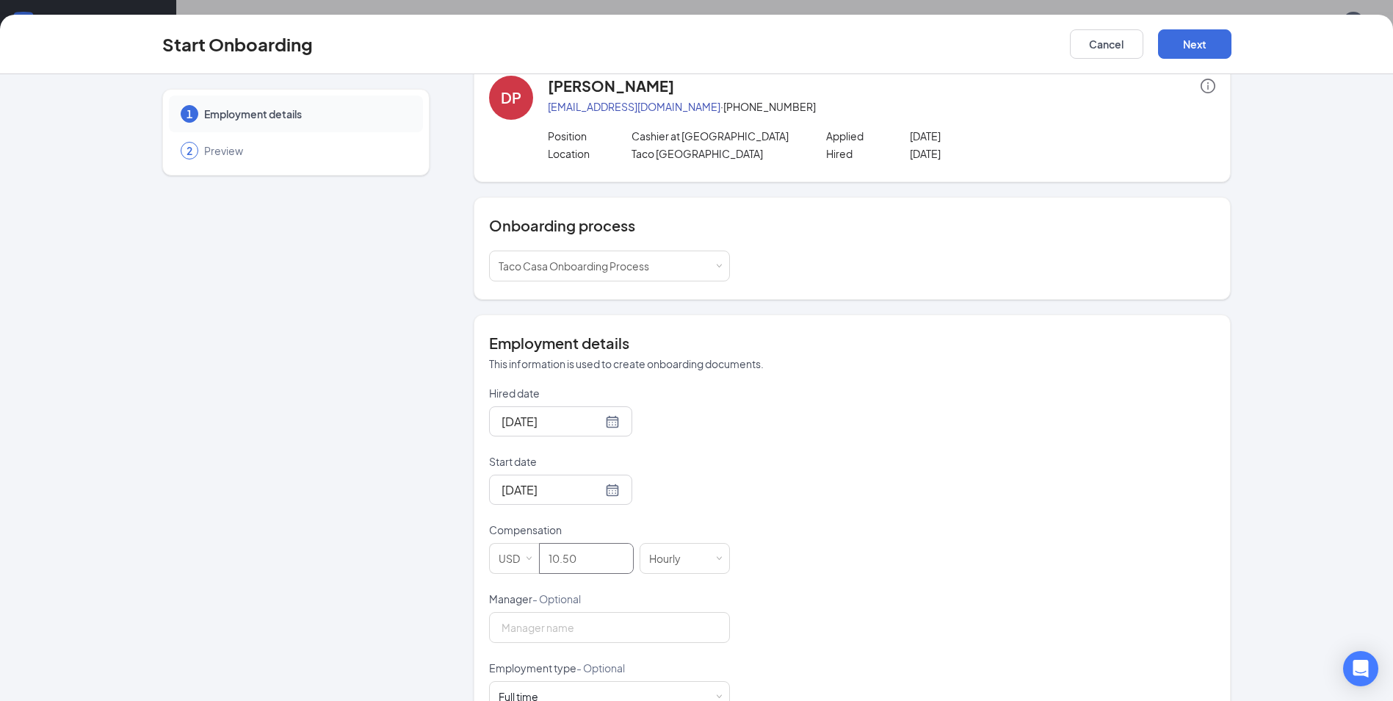
scroll to position [76, 0]
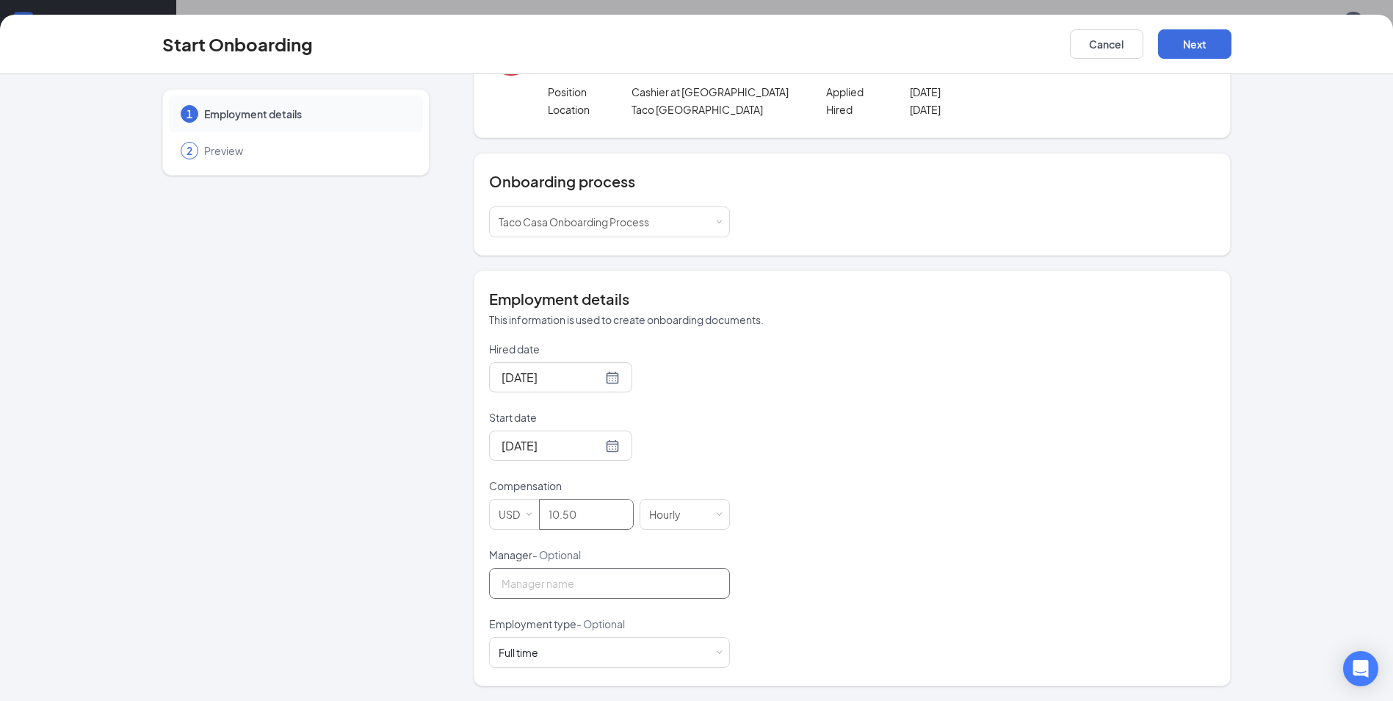
type input "10.5"
click at [627, 580] on input "Manager - Optional" at bounding box center [609, 583] width 241 height 31
type input "[PERSON_NAME]"
click at [1179, 46] on button "Next" at bounding box center [1194, 43] width 73 height 29
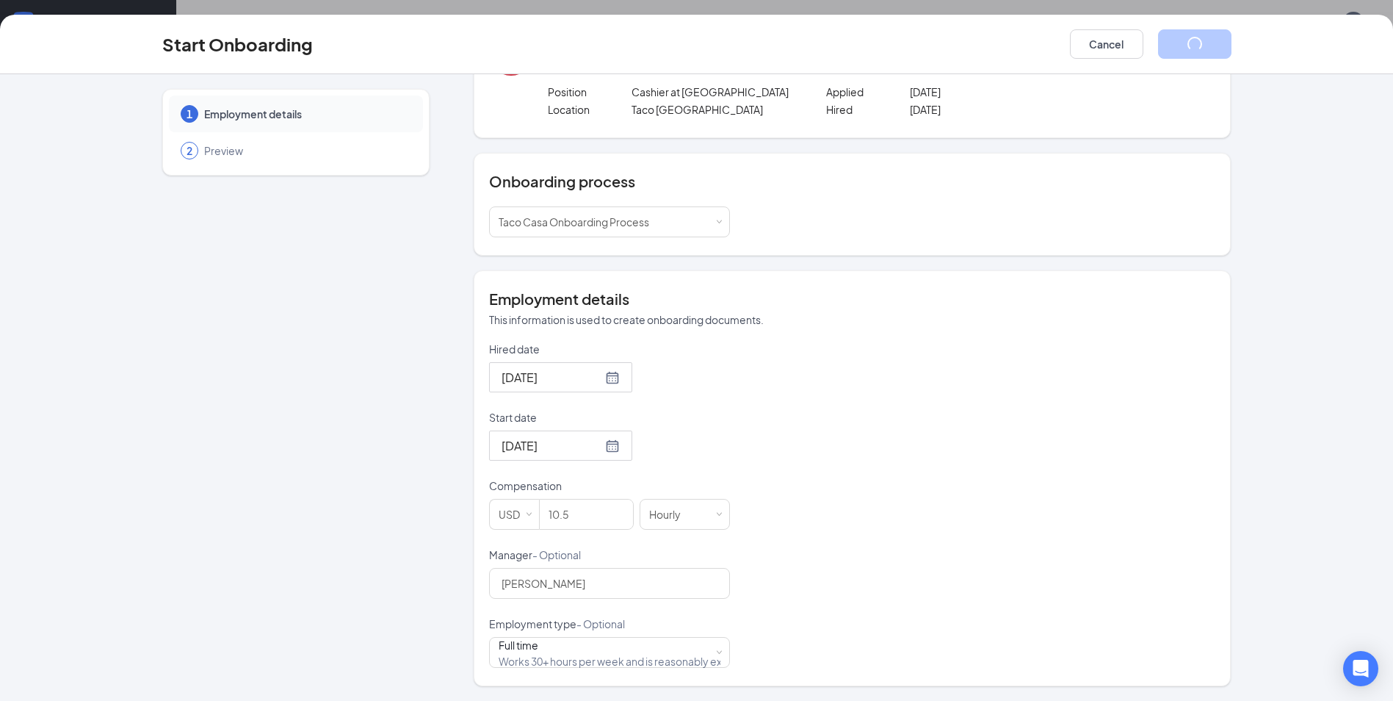
scroll to position [0, 0]
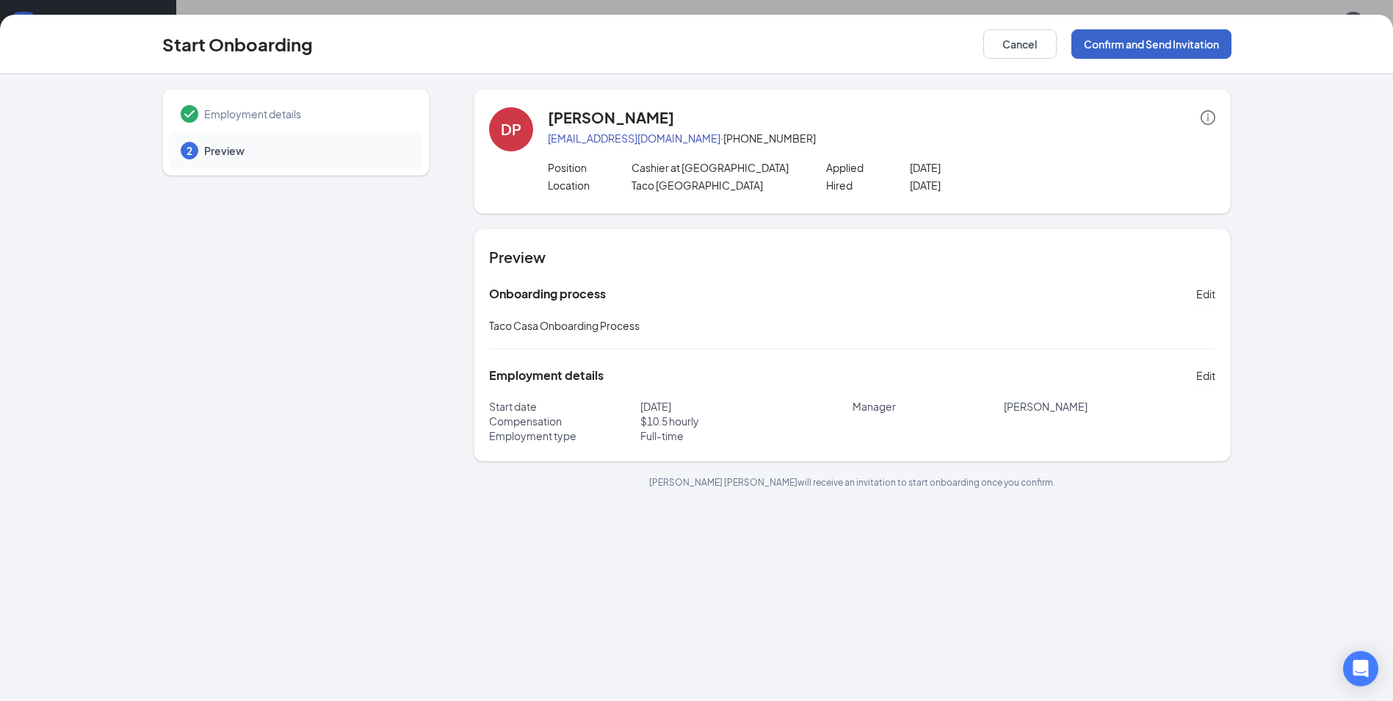
click at [1168, 41] on button "Confirm and Send Invitation" at bounding box center [1151, 43] width 160 height 29
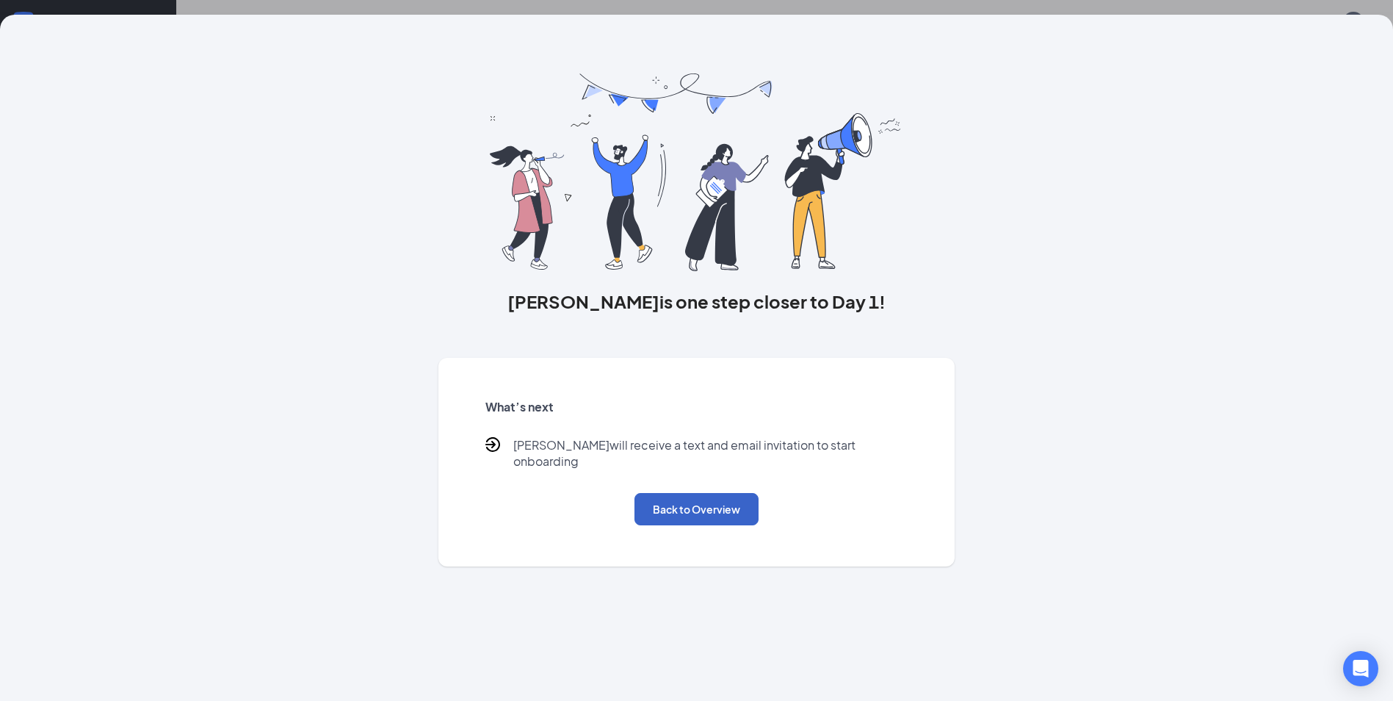
click at [686, 496] on button "Back to Overview" at bounding box center [696, 509] width 124 height 32
